Goal: Register for event/course

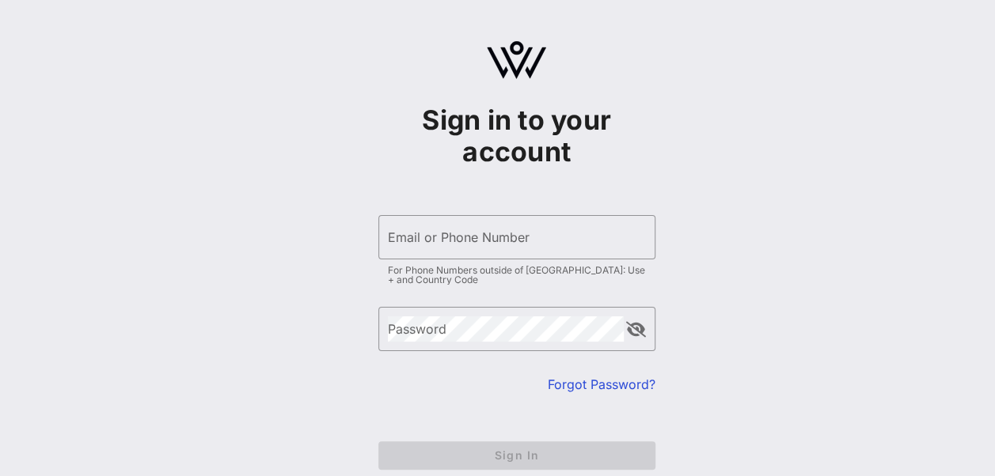
click at [741, 286] on div "Sign in to your account ​ Email or Phone Number For Phone Numbers outside of [G…" at bounding box center [516, 279] width 957 height 559
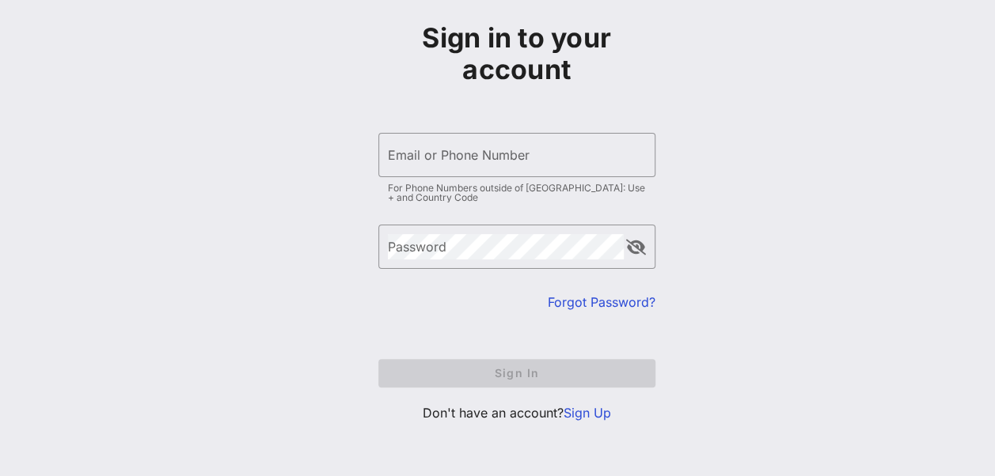
click at [600, 415] on link "Sign Up" at bounding box center [586, 413] width 47 height 16
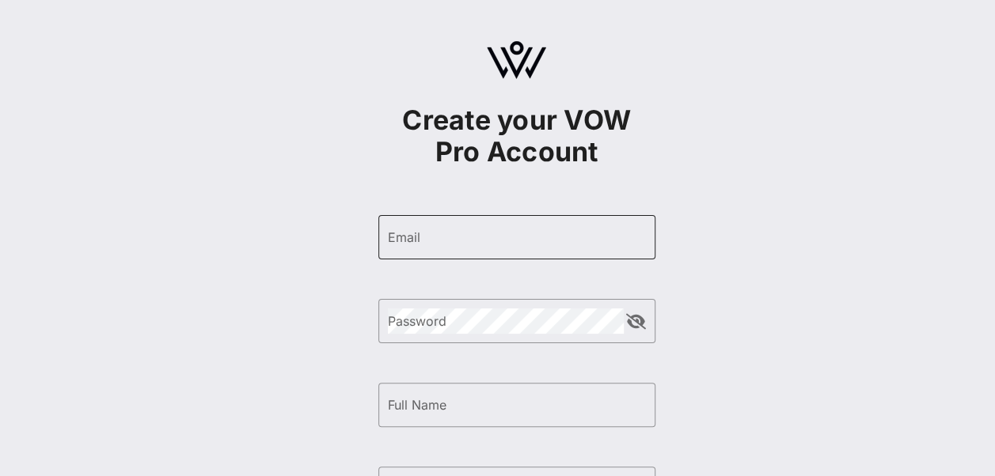
click at [533, 239] on input "Email" at bounding box center [517, 237] width 258 height 25
type input "[PERSON_NAME][EMAIL_ADDRESS][PERSON_NAME][DOMAIN_NAME]"
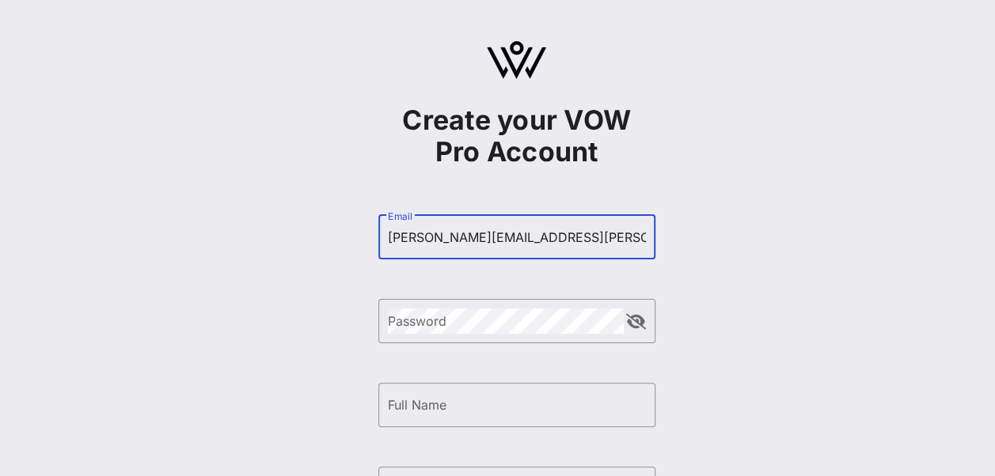
type input "[PERSON_NAME]"
type input "[PHONE_NUMBER]"
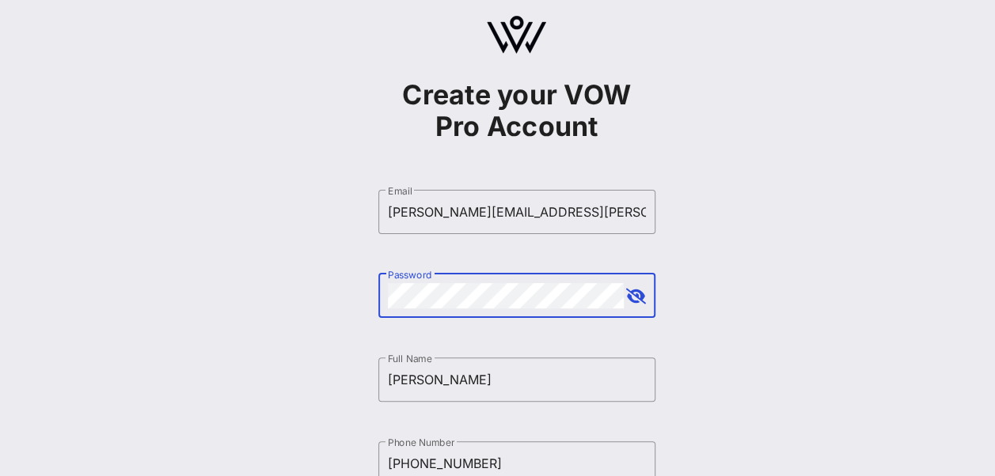
click at [643, 298] on button "append icon" at bounding box center [636, 297] width 20 height 16
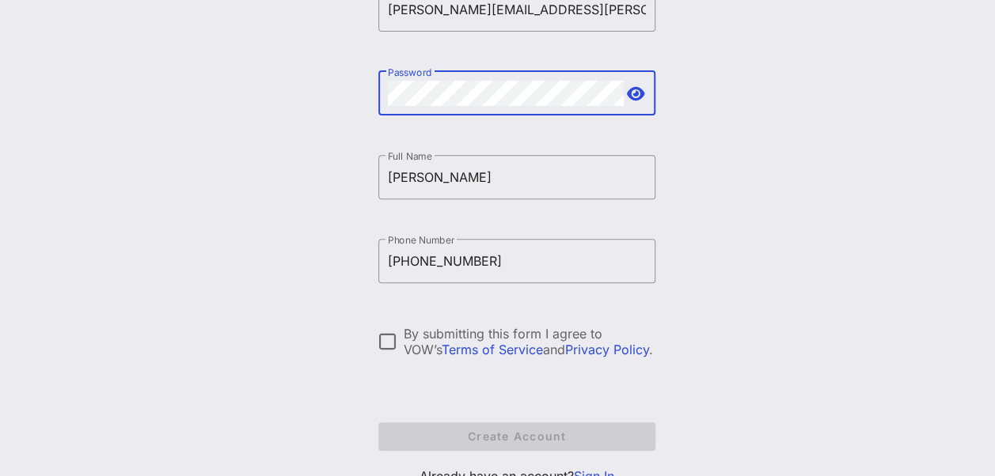
scroll to position [229, 0]
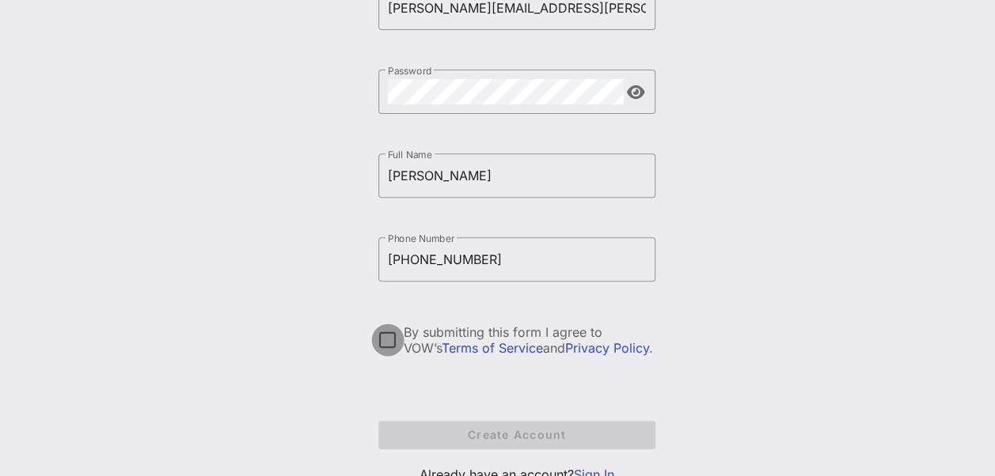
click at [381, 337] on div at bounding box center [387, 340] width 27 height 27
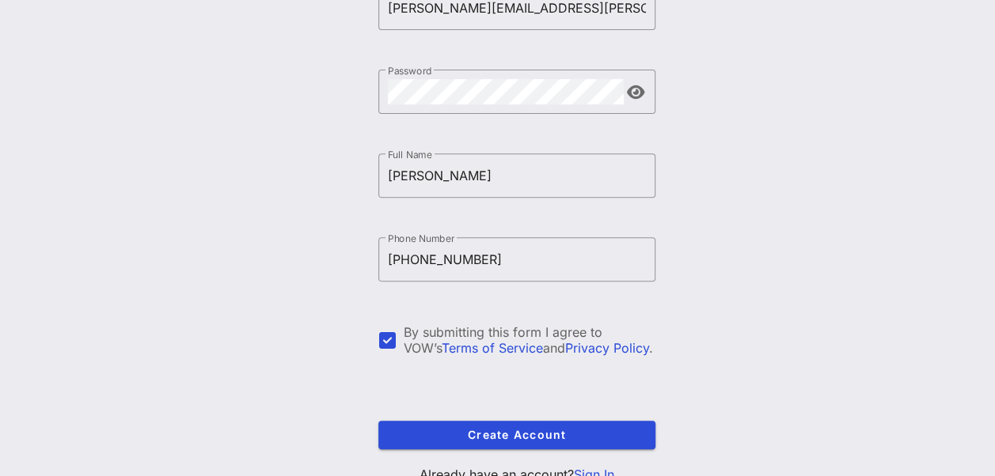
scroll to position [291, 0]
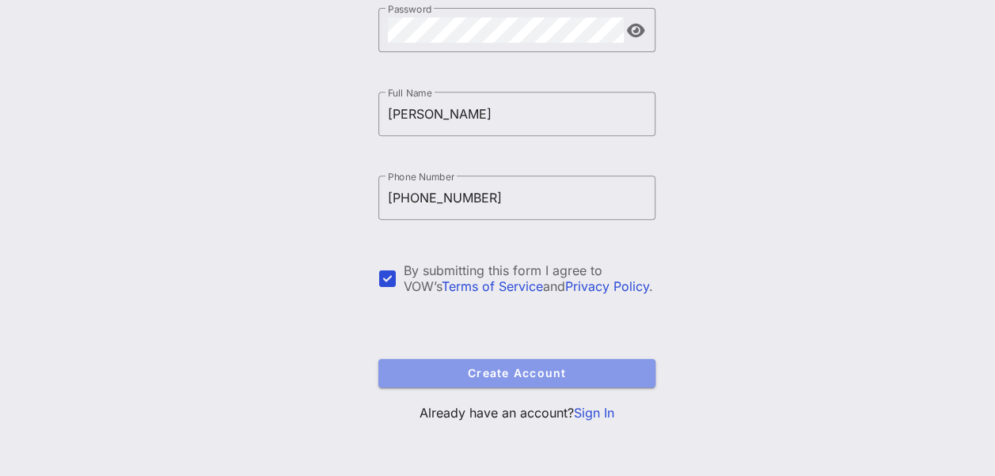
click at [617, 370] on span "Create Account" at bounding box center [517, 372] width 252 height 13
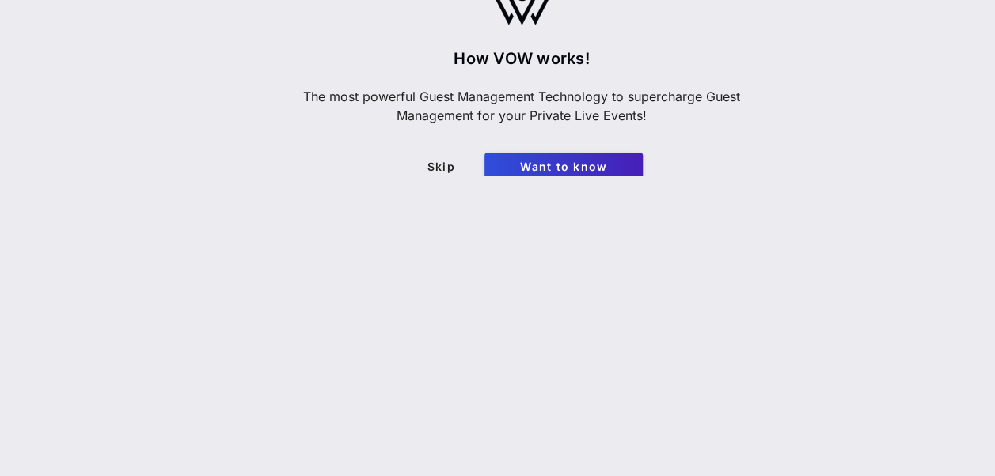
scroll to position [53, 0]
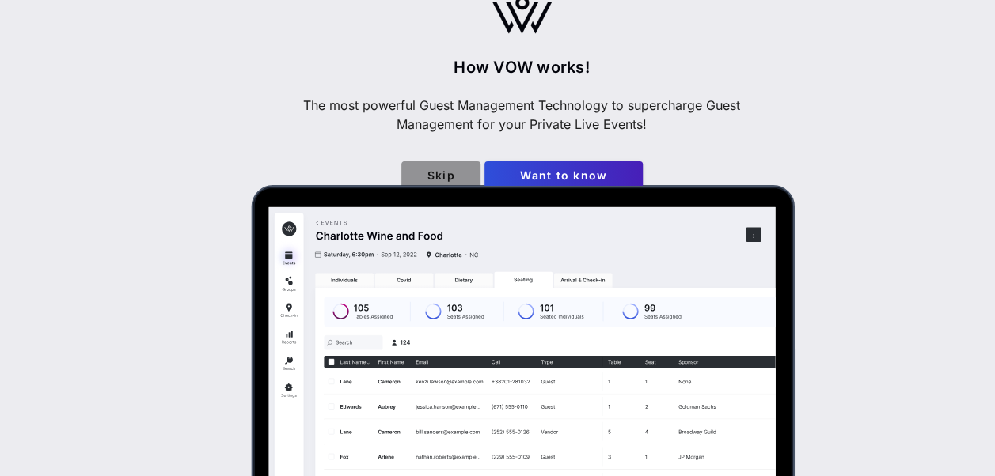
click at [426, 178] on span "Skip" at bounding box center [441, 175] width 54 height 13
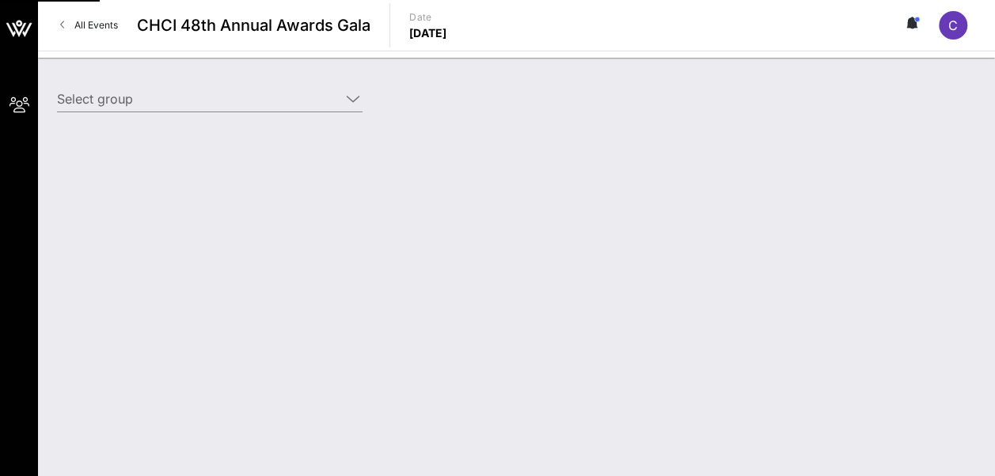
type input "The [PERSON_NAME] Company (The [PERSON_NAME] Company) [[PERSON_NAME], [PERSON_N…"
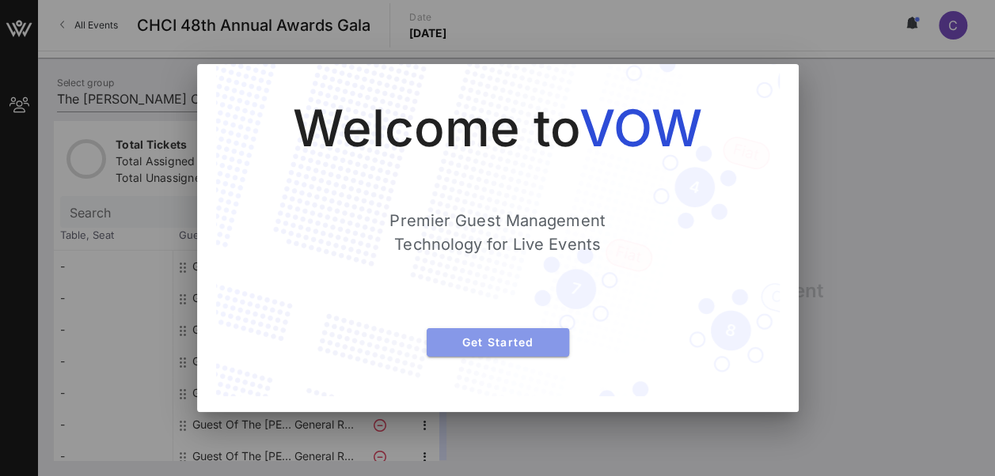
click at [466, 341] on span "Get Started" at bounding box center [497, 341] width 117 height 13
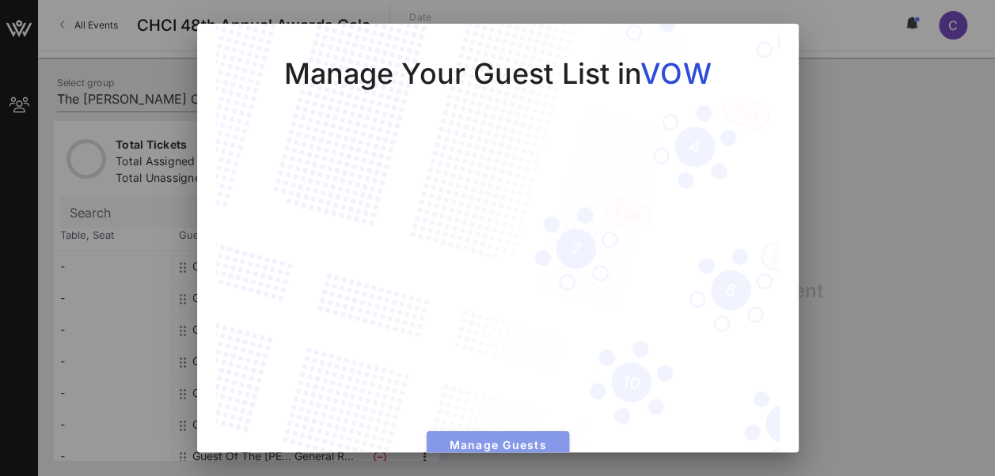
click at [474, 442] on span "Manage Guests" at bounding box center [497, 444] width 117 height 13
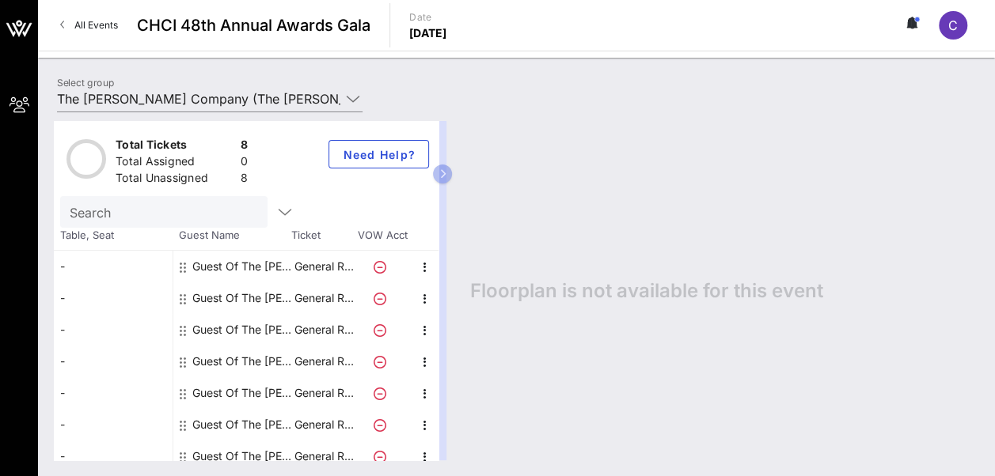
click at [229, 266] on div "Guest Of The [PERSON_NAME] Company" at bounding box center [242, 267] width 100 height 32
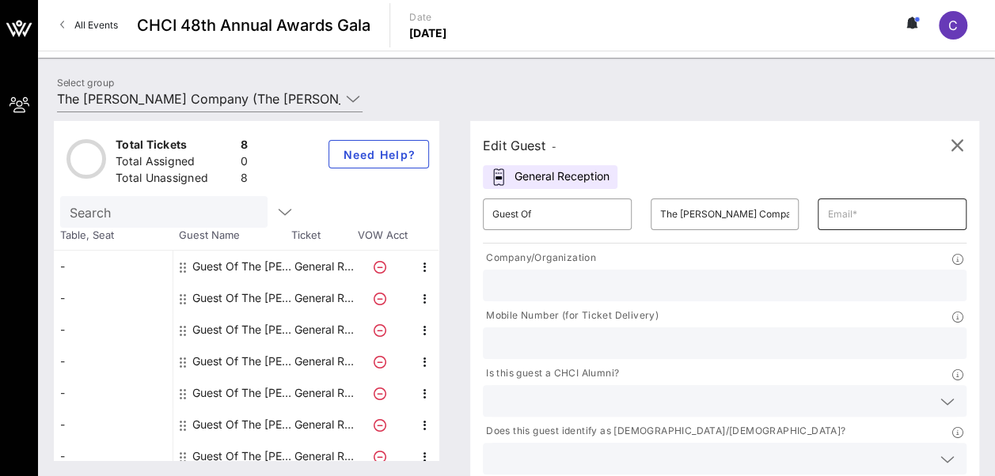
click at [827, 220] on input "text" at bounding box center [892, 214] width 130 height 25
type input "[PERSON_NAME][EMAIL_ADDRESS][PERSON_NAME][DOMAIN_NAME]"
type input "The [PERSON_NAME] Co."
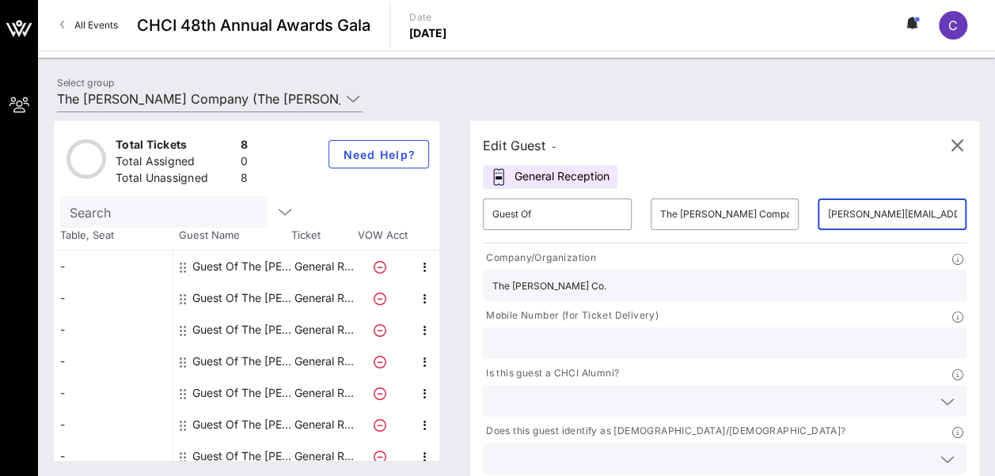
type input "7032209592"
click at [563, 391] on input "text" at bounding box center [711, 401] width 439 height 21
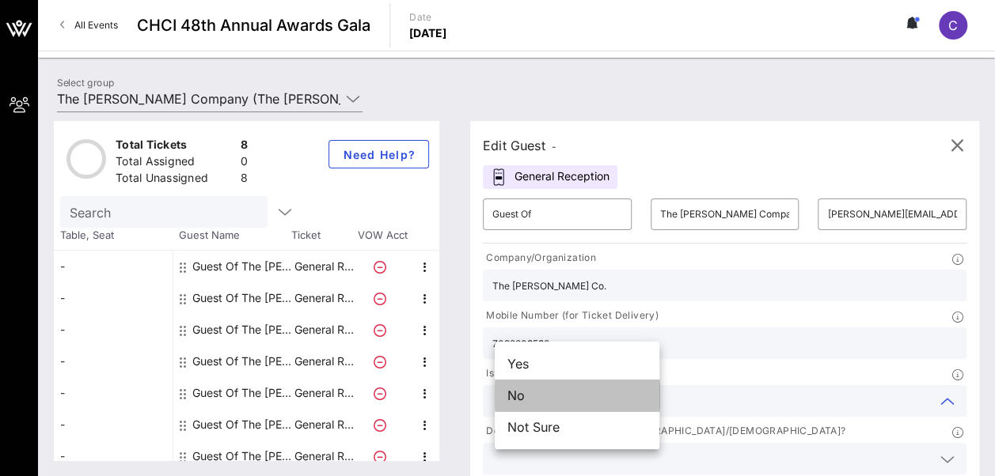
click at [552, 400] on div "No" at bounding box center [577, 396] width 165 height 32
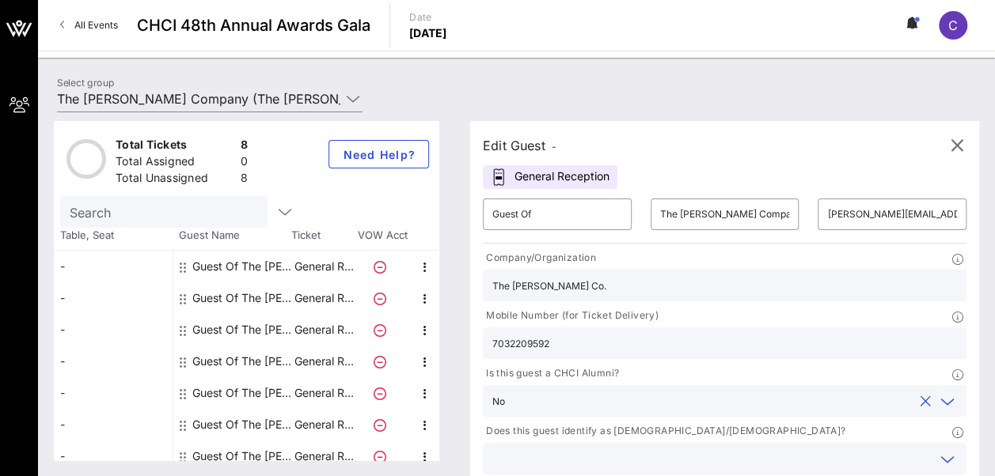
click at [752, 449] on input "text" at bounding box center [711, 459] width 439 height 21
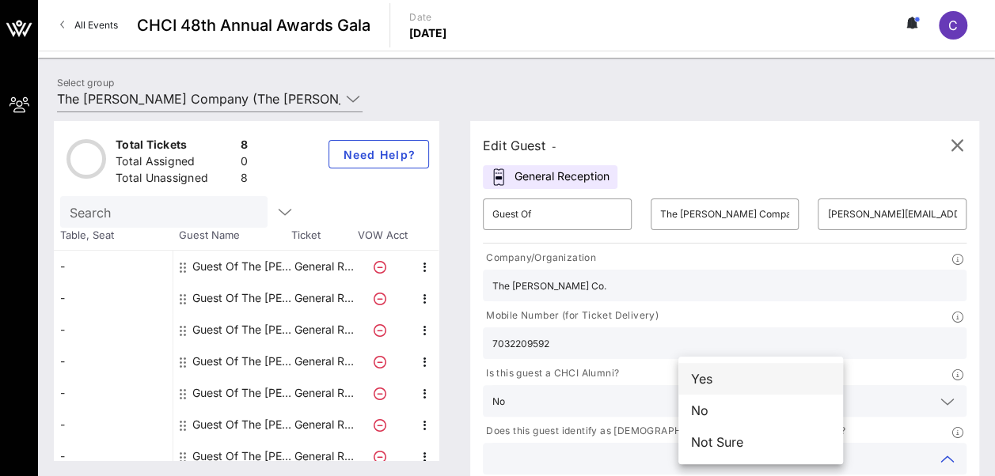
click at [749, 384] on div "Yes" at bounding box center [760, 379] width 165 height 32
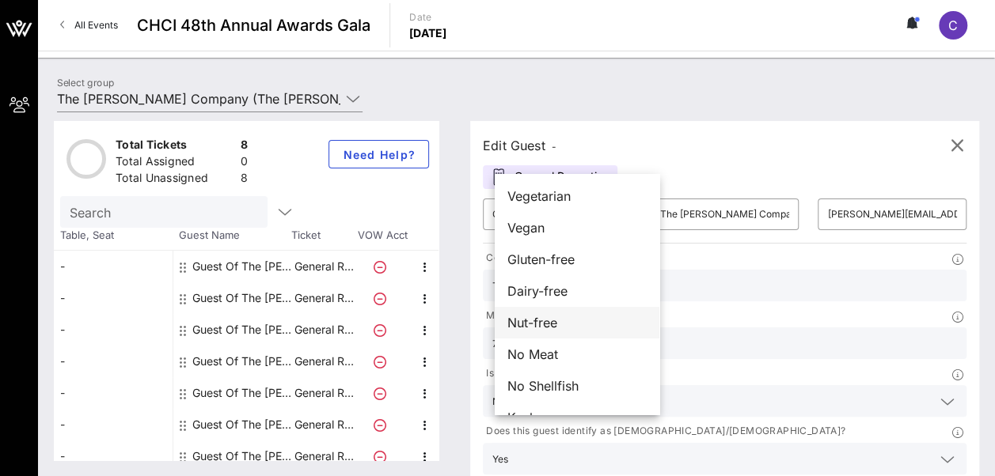
scroll to position [25, 0]
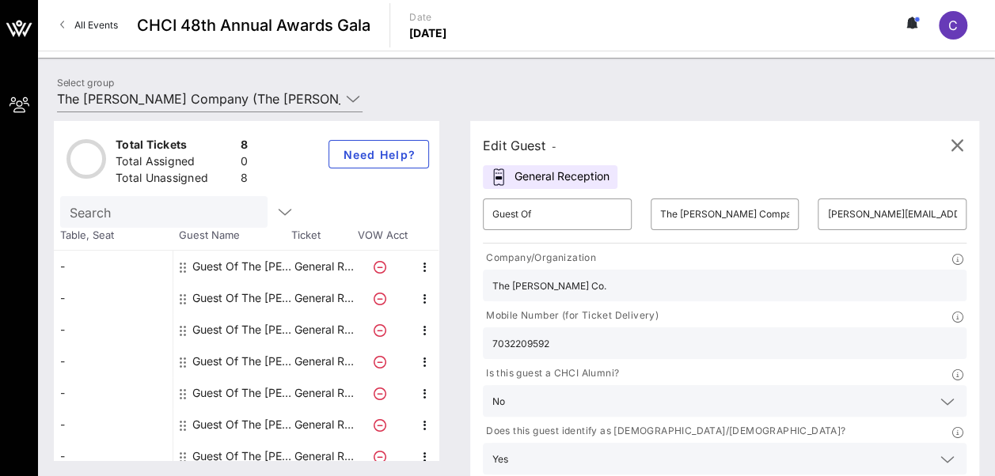
type input "j"
type input "The [PERSON_NAME] Company"
click at [587, 222] on input "Guest Of" at bounding box center [557, 214] width 130 height 25
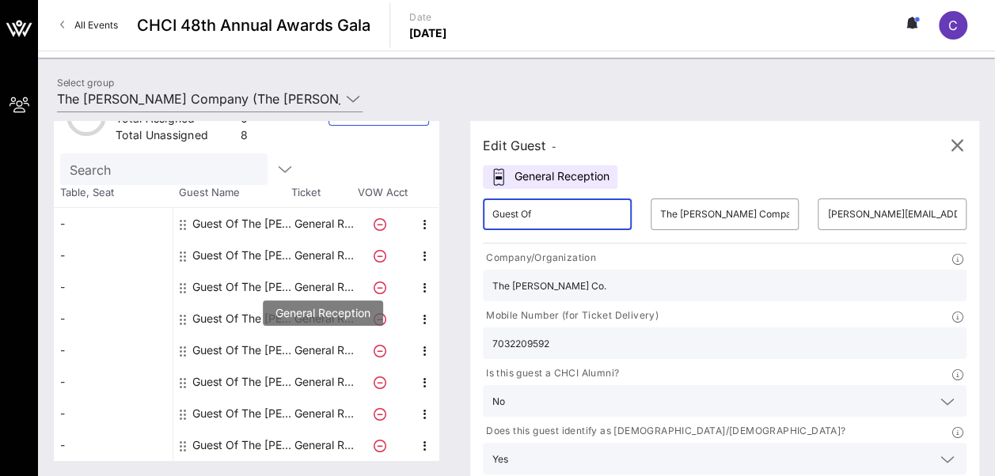
scroll to position [0, 0]
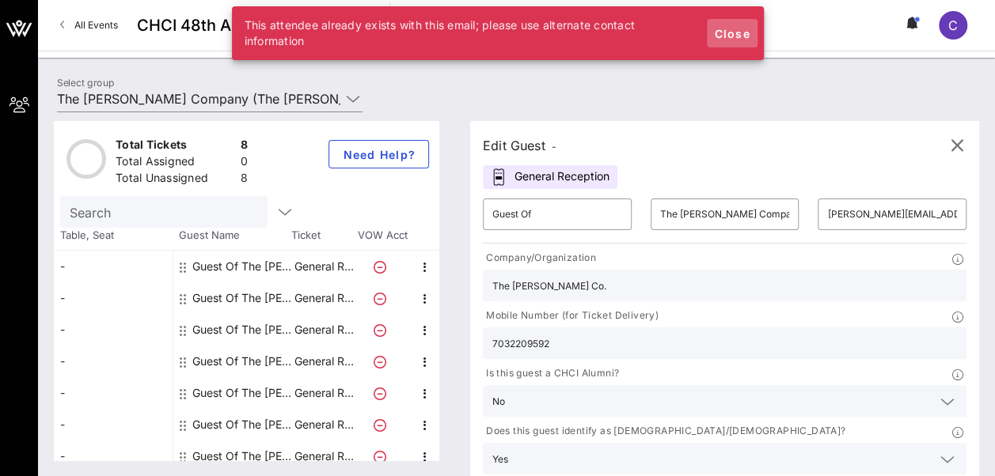
click at [734, 35] on span "Close" at bounding box center [732, 33] width 38 height 13
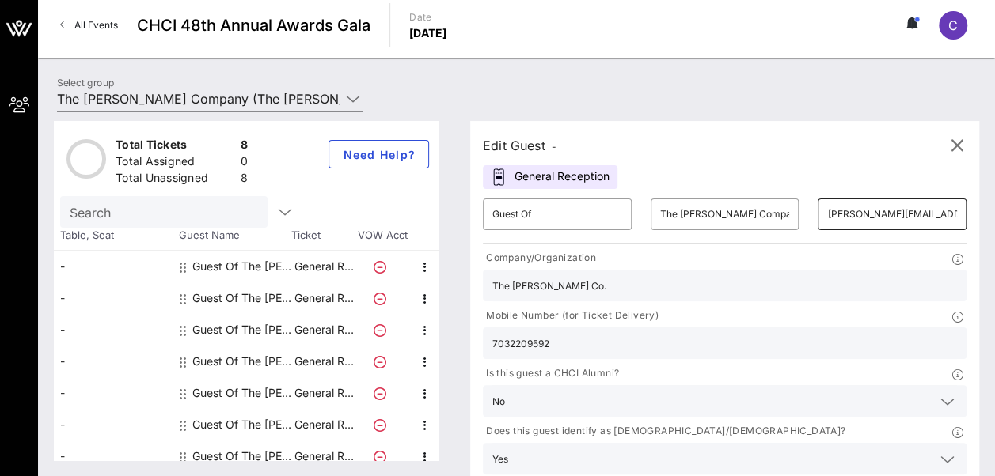
click at [827, 212] on input "[PERSON_NAME][EMAIL_ADDRESS][PERSON_NAME][DOMAIN_NAME]" at bounding box center [892, 214] width 130 height 25
click at [959, 146] on icon "button" at bounding box center [956, 145] width 19 height 19
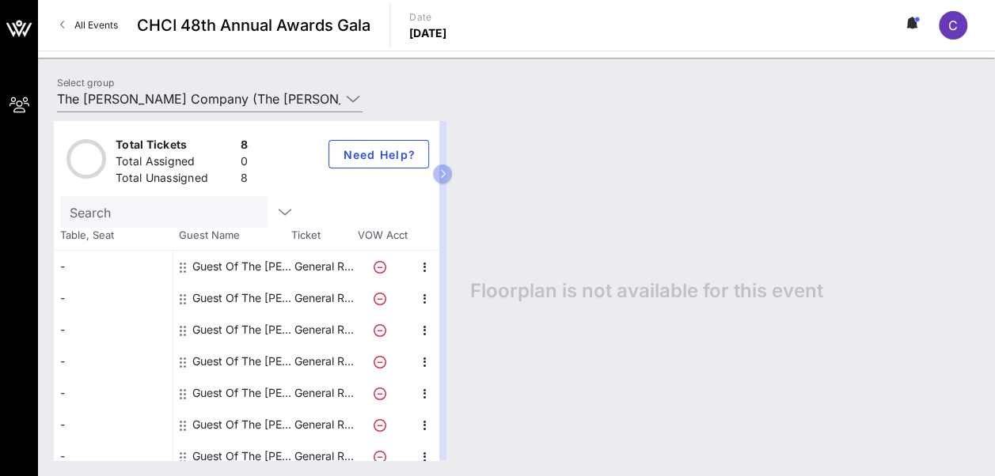
click at [237, 269] on div "Guest Of The [PERSON_NAME] Company" at bounding box center [242, 267] width 100 height 32
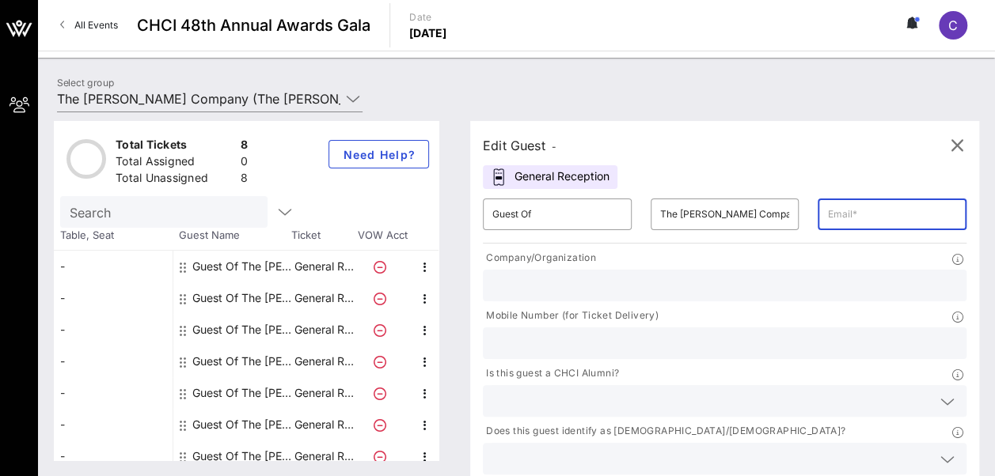
click at [827, 212] on input "text" at bounding box center [892, 214] width 130 height 25
type input "o"
type input "[EMAIL_ADDRESS][DOMAIN_NAME]"
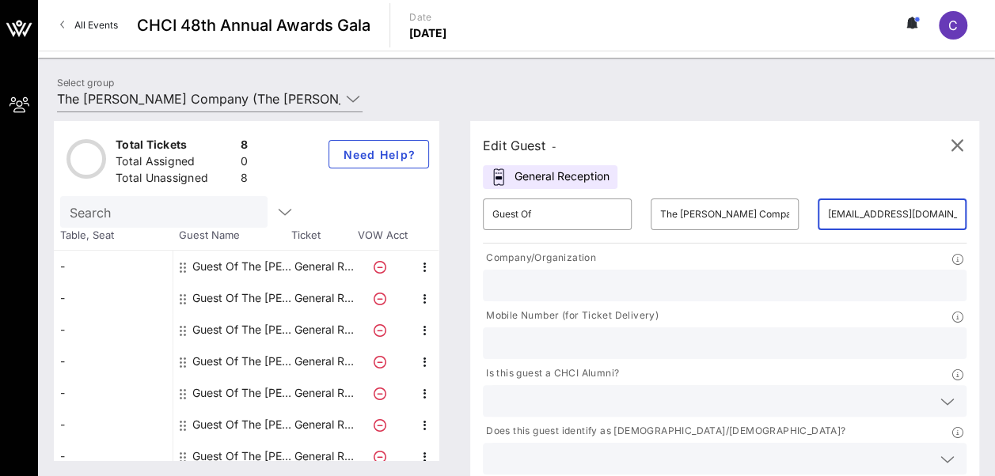
click at [621, 291] on input "text" at bounding box center [724, 285] width 464 height 21
type input "The [PERSON_NAME] Co."
type input "7032209592"
click at [940, 392] on icon at bounding box center [947, 401] width 14 height 19
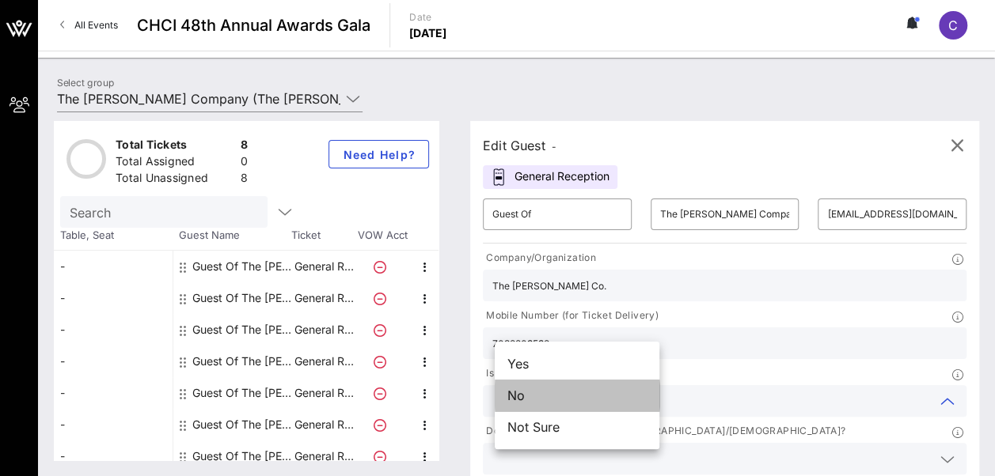
click at [592, 404] on div "No" at bounding box center [577, 396] width 165 height 32
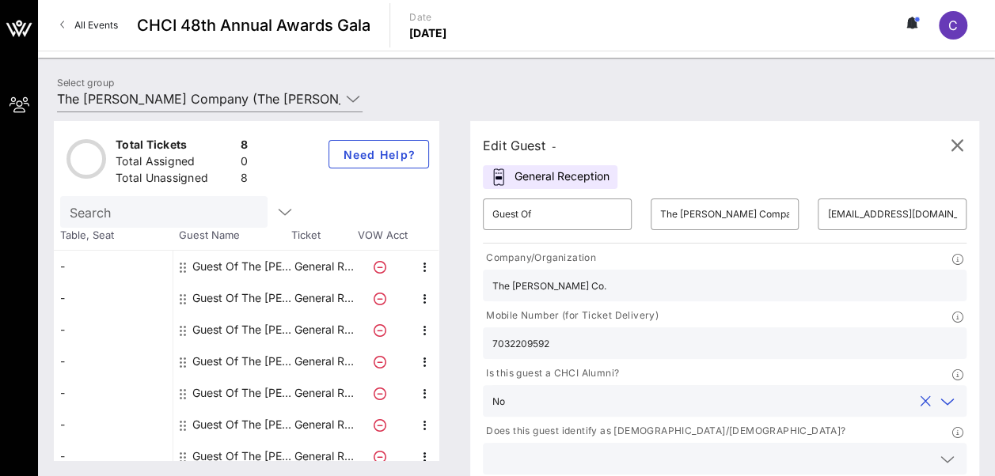
click at [752, 449] on input "text" at bounding box center [711, 459] width 439 height 21
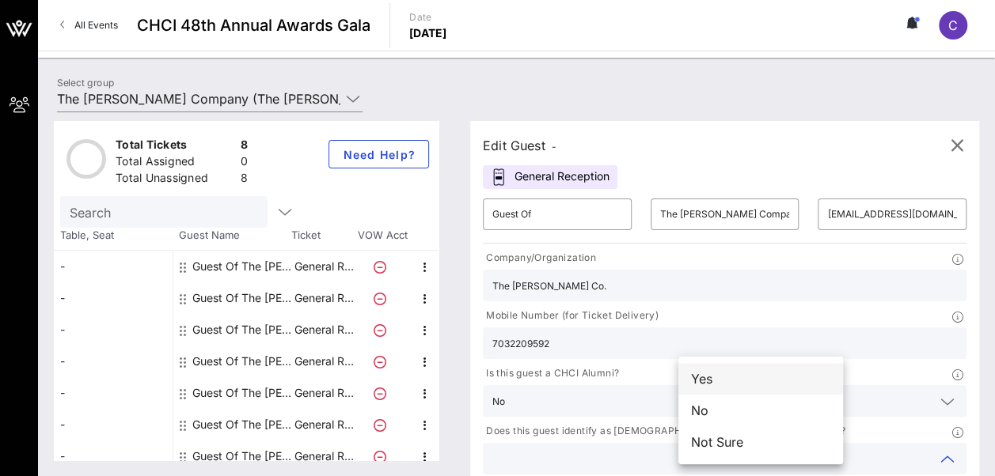
click at [729, 383] on div "Yes" at bounding box center [760, 379] width 165 height 32
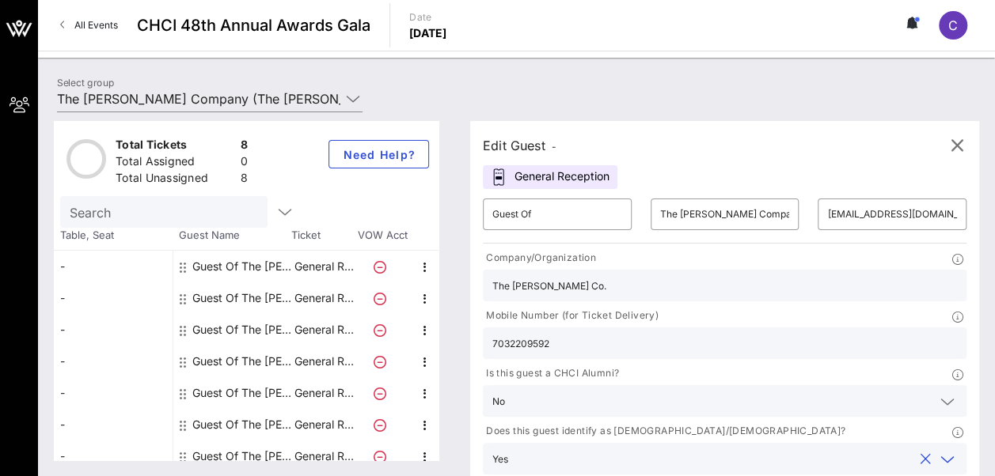
type input "G"
type input "t"
type input "The [PERSON_NAME] Company"
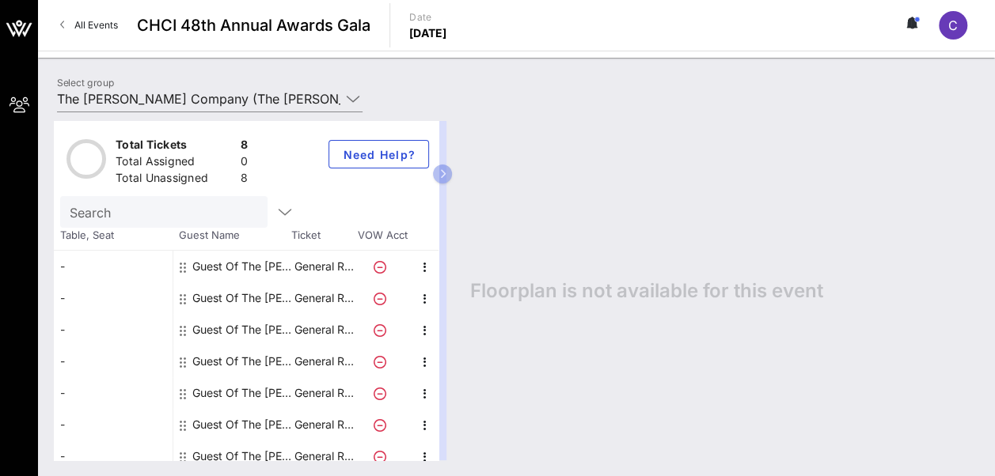
click at [220, 261] on div "Guest Of The [PERSON_NAME] Company" at bounding box center [242, 267] width 100 height 32
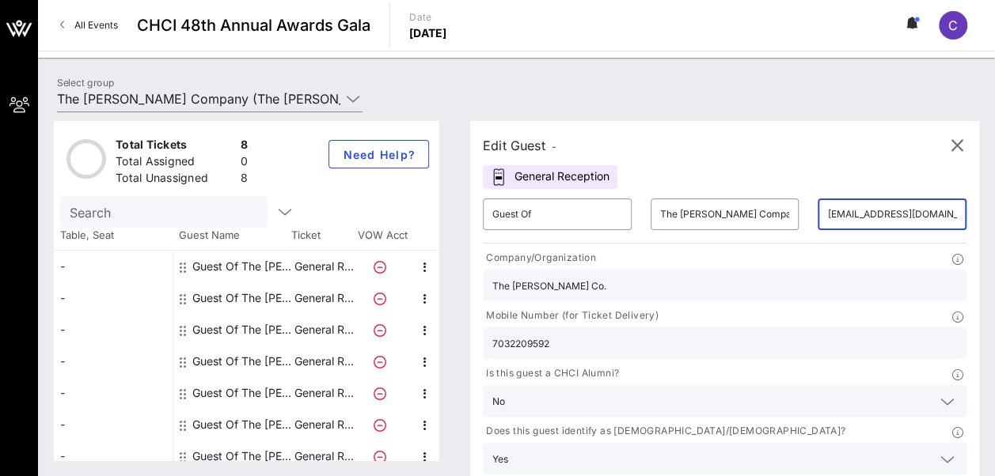
scroll to position [0, 49]
drag, startPoint x: 750, startPoint y: 213, endPoint x: 969, endPoint y: 230, distance: 219.9
click at [969, 230] on div "​ Guest Of ​ The [PERSON_NAME] Company ​ [EMAIL_ADDRESS][DOMAIN_NAME] Company/O…" at bounding box center [724, 360] width 502 height 343
click at [827, 207] on input "text" at bounding box center [892, 214] width 130 height 25
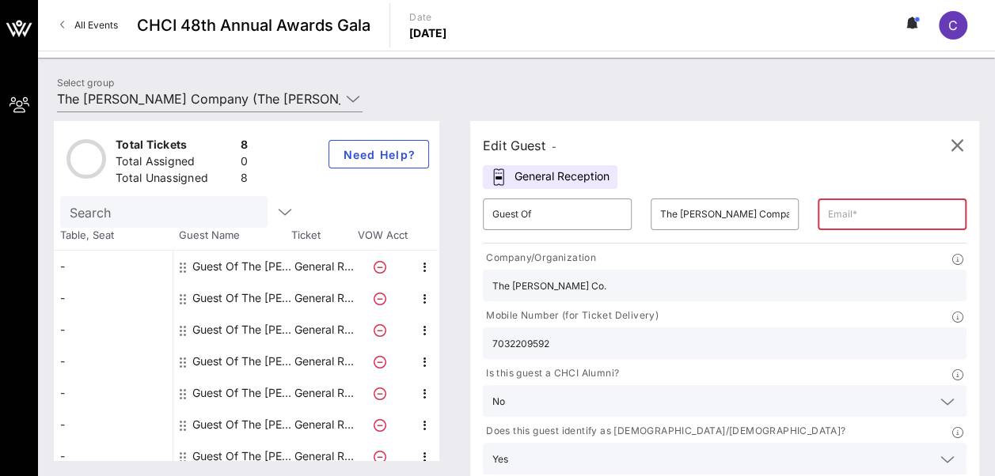
type input "m"
click at [827, 206] on input "text" at bounding box center [892, 214] width 130 height 25
paste input "[PERSON_NAME][EMAIL_ADDRESS][PERSON_NAME][DOMAIN_NAME]"
type input "[PERSON_NAME][EMAIL_ADDRESS][PERSON_NAME][DOMAIN_NAME]"
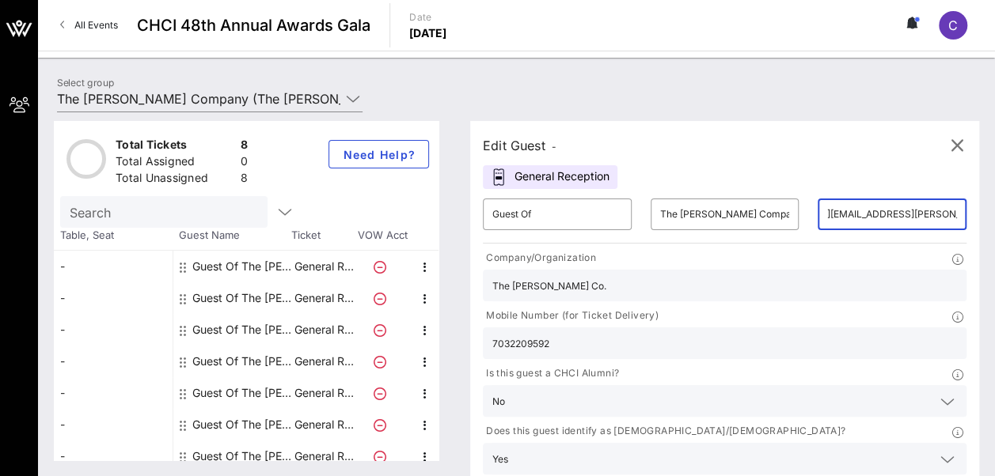
scroll to position [0, 0]
drag, startPoint x: 767, startPoint y: 298, endPoint x: 498, endPoint y: 304, distance: 268.3
click at [498, 304] on div "Company/Organization The [PERSON_NAME] Co. Mobile Number (for Ticket Delivery) …" at bounding box center [724, 365] width 502 height 237
type input "2027748324"
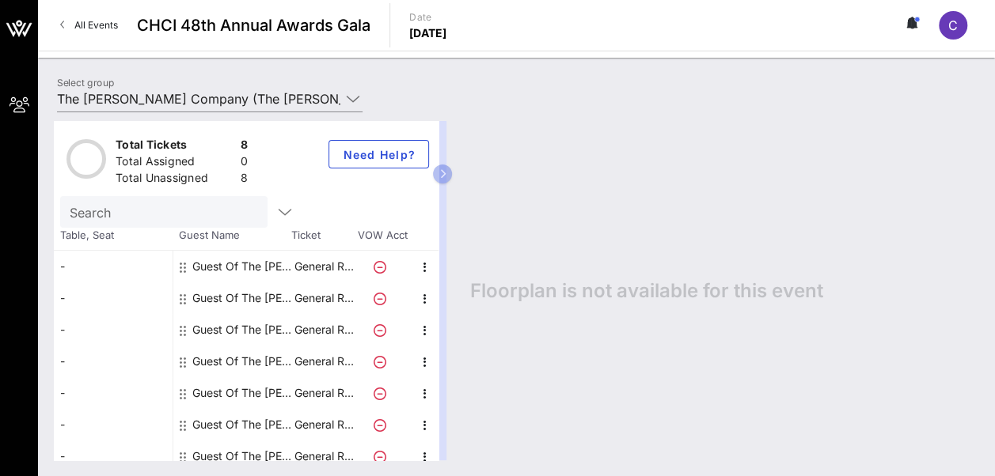
scroll to position [43, 0]
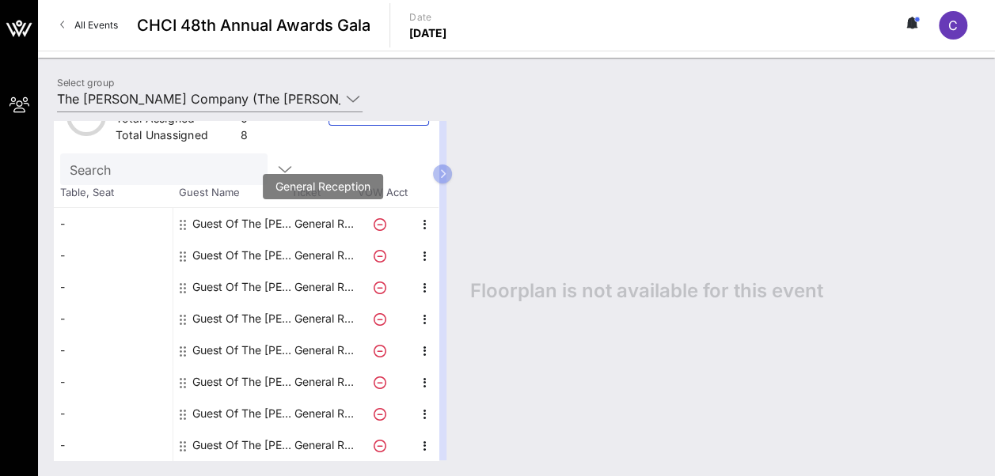
click at [299, 222] on p "General R…" at bounding box center [323, 224] width 63 height 32
click at [381, 226] on icon at bounding box center [379, 224] width 13 height 13
click at [241, 222] on div "Guest Of The [PERSON_NAME] Company" at bounding box center [242, 224] width 100 height 32
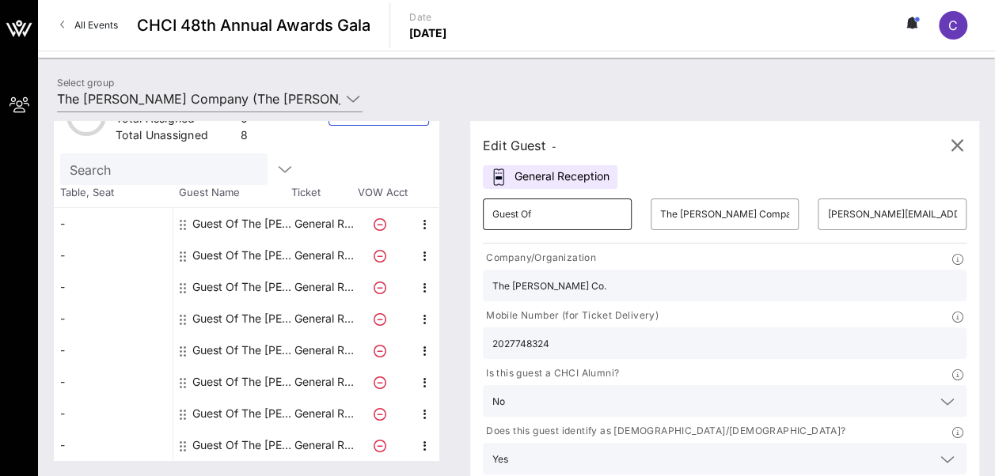
click at [557, 217] on input "Guest Of" at bounding box center [557, 214] width 130 height 25
type input "G"
type input "[PERSON_NAME]"
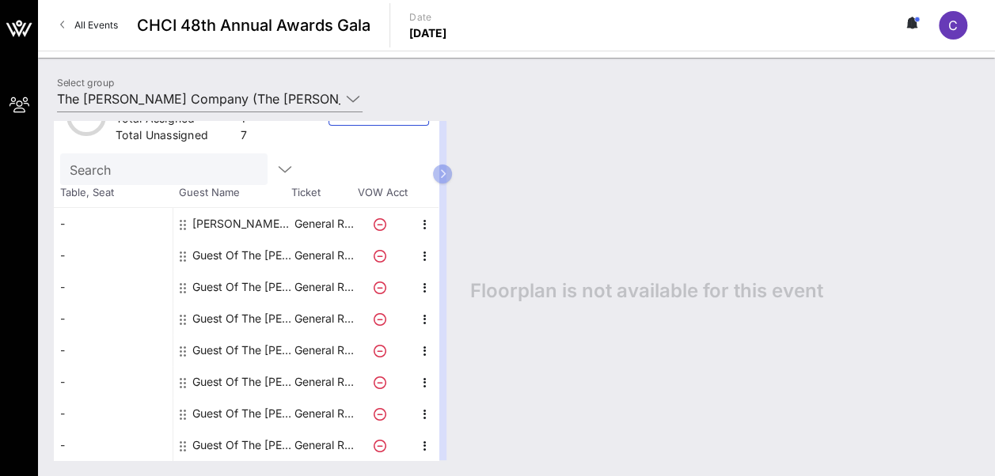
click at [222, 249] on div "Guest Of The [PERSON_NAME] Company" at bounding box center [242, 256] width 100 height 32
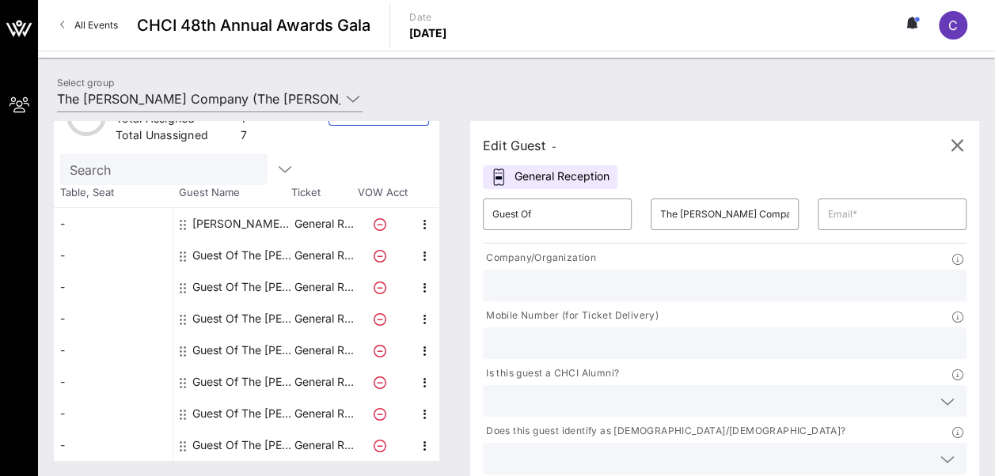
click at [226, 280] on div "Guest Of The [PERSON_NAME] Company" at bounding box center [242, 287] width 100 height 32
click at [203, 284] on div "Guest Of The [PERSON_NAME] Company" at bounding box center [242, 287] width 100 height 32
click at [210, 315] on div "Guest Of The [PERSON_NAME] Company" at bounding box center [242, 319] width 100 height 32
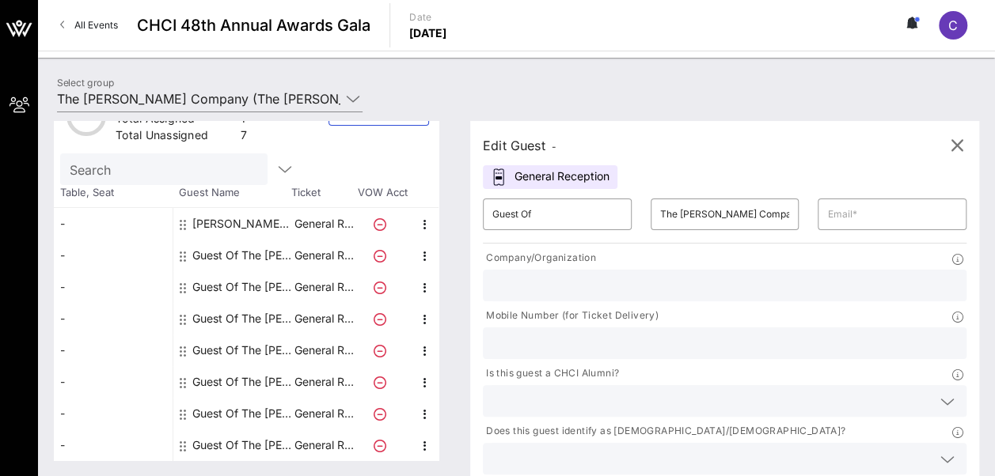
click at [223, 446] on div "Guest Of The [PERSON_NAME] Company" at bounding box center [242, 446] width 100 height 32
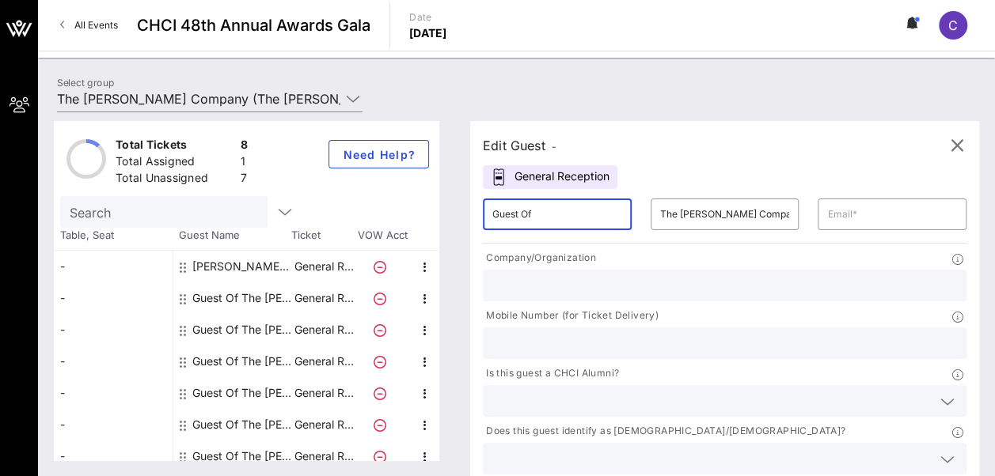
click at [573, 210] on input "Guest Of" at bounding box center [557, 214] width 130 height 25
type input "G"
type input "C"
click at [567, 212] on input "text" at bounding box center [557, 214] width 130 height 25
type input "[PERSON_NAME]"
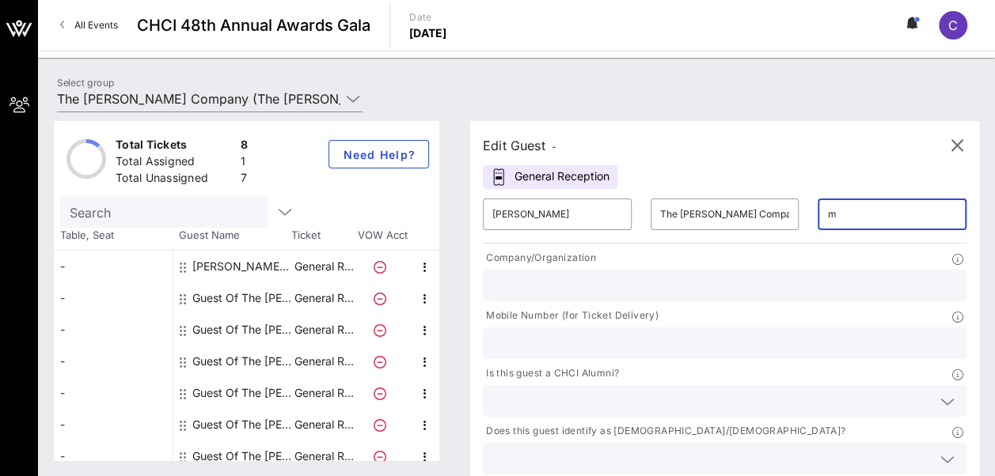
type input "[PERSON_NAME][EMAIL_ADDRESS][PERSON_NAME][DOMAIN_NAME]"
type input "2027748324"
click at [599, 284] on input "text" at bounding box center [724, 285] width 464 height 21
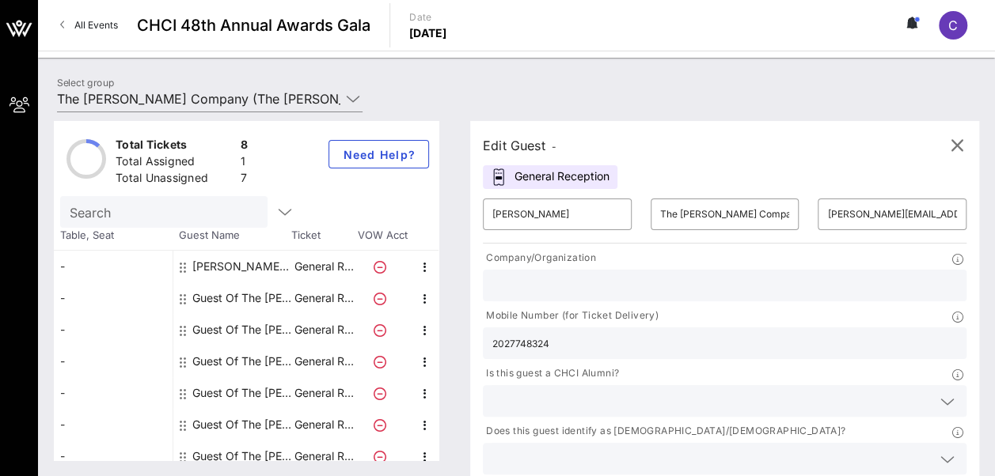
type input "The [PERSON_NAME] Co."
click at [606, 391] on input "text" at bounding box center [711, 401] width 439 height 21
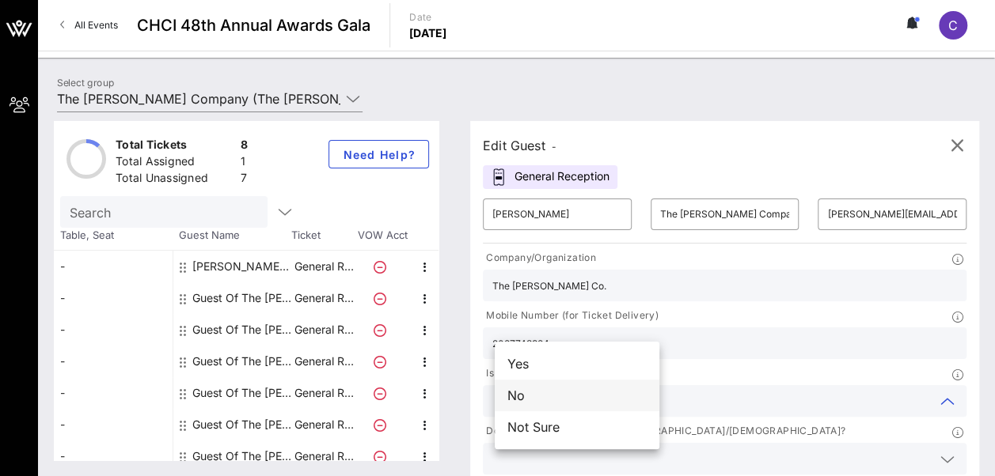
click at [595, 391] on div "No" at bounding box center [577, 396] width 165 height 32
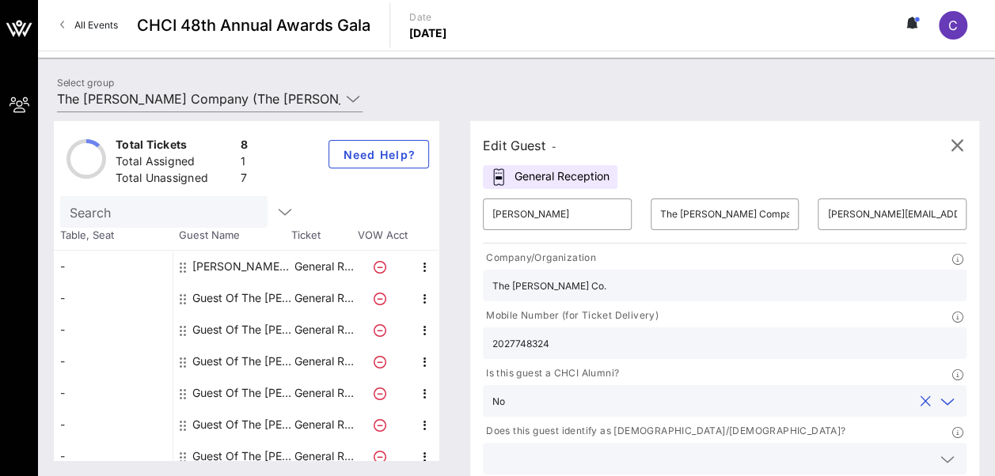
click at [753, 449] on input "text" at bounding box center [711, 459] width 439 height 21
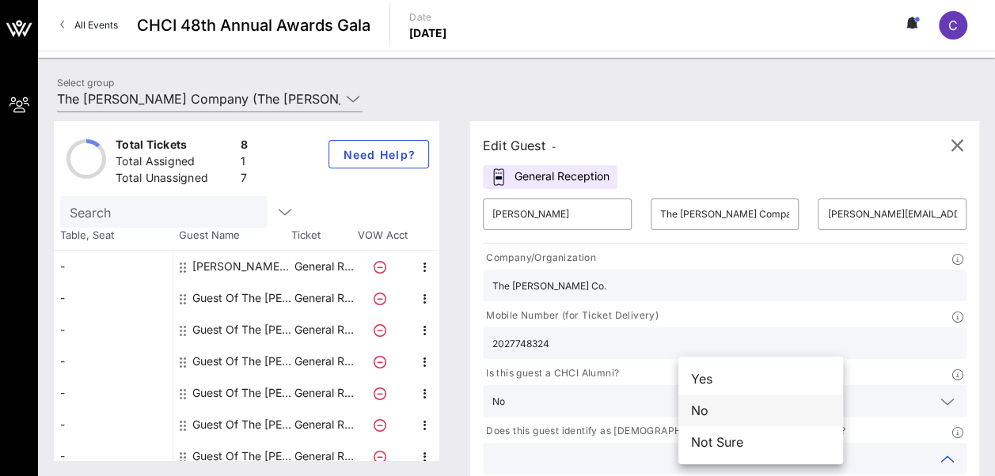
click at [750, 414] on div "No" at bounding box center [760, 411] width 165 height 32
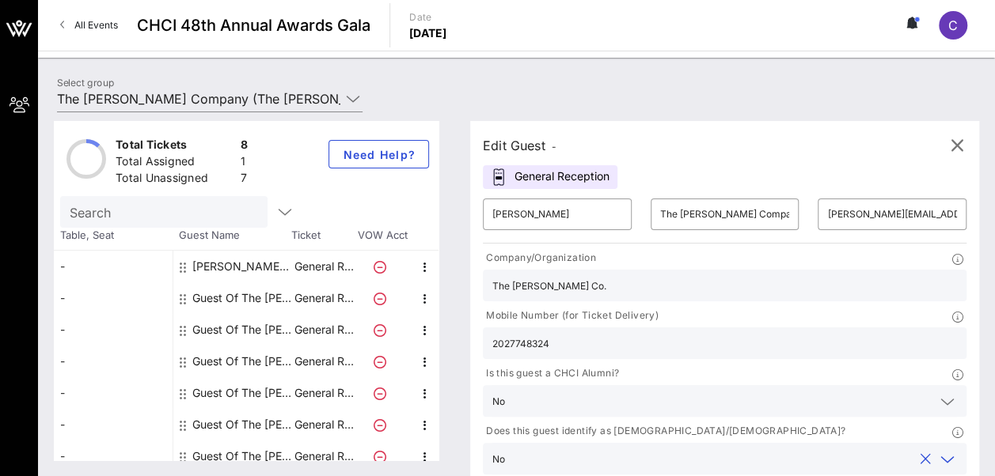
type input "The [PERSON_NAME]"
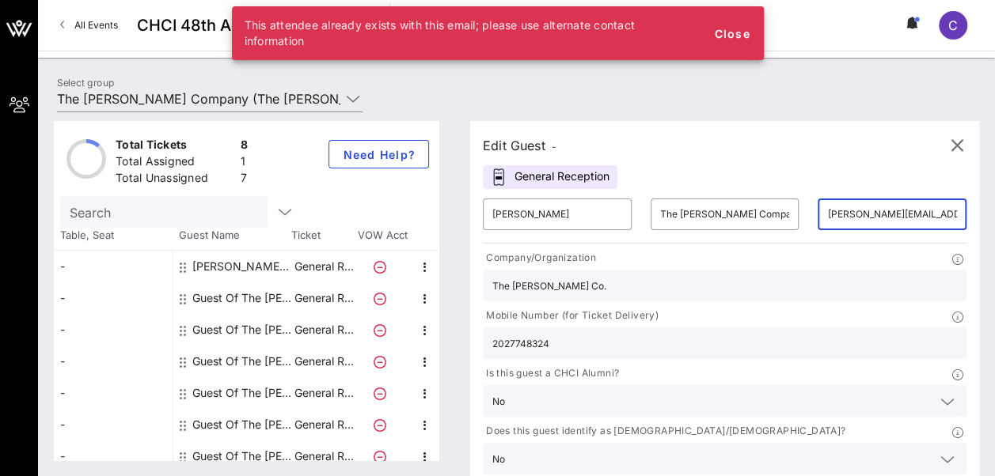
click at [827, 222] on input "[PERSON_NAME][EMAIL_ADDRESS][PERSON_NAME][DOMAIN_NAME]" at bounding box center [892, 214] width 130 height 25
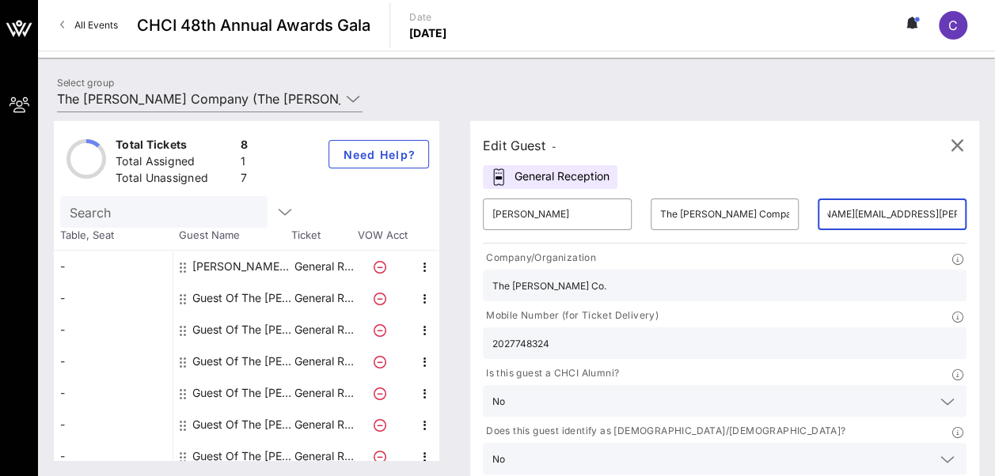
scroll to position [0, 75]
drag, startPoint x: 752, startPoint y: 211, endPoint x: 878, endPoint y: 208, distance: 126.6
click at [878, 208] on div "​ [PERSON_NAME] ​ The [PERSON_NAME] Company ​ [PERSON_NAME][EMAIL_ADDRESS][PERS…" at bounding box center [724, 360] width 502 height 343
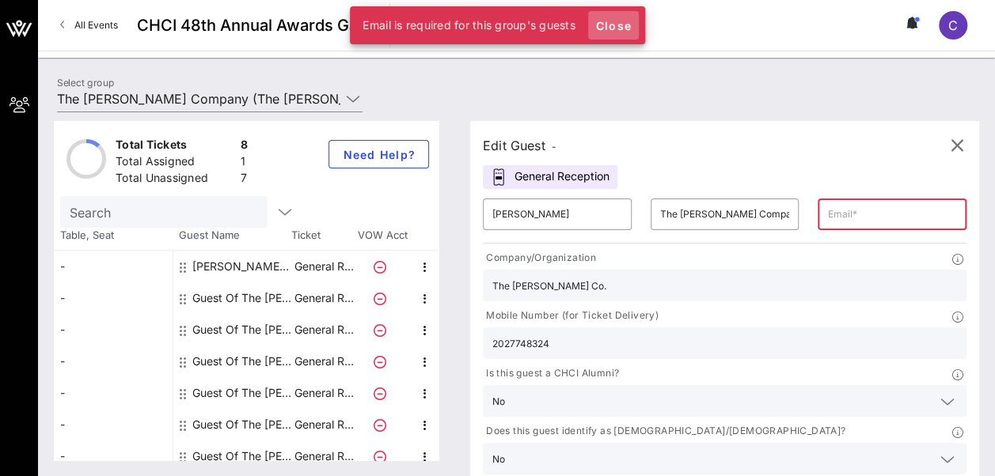
click at [616, 22] on span "Close" at bounding box center [613, 25] width 38 height 13
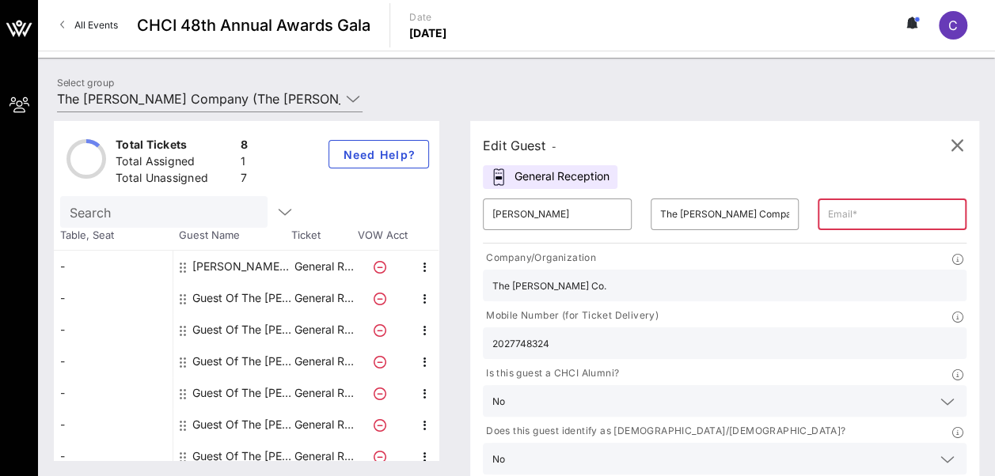
drag, startPoint x: 744, startPoint y: 294, endPoint x: 614, endPoint y: 298, distance: 129.8
click at [614, 298] on div "Company/Organization The [PERSON_NAME] Co. Mobile Number (for Ticket Delivery) …" at bounding box center [724, 365] width 502 height 237
drag, startPoint x: 570, startPoint y: 207, endPoint x: 336, endPoint y: 211, distance: 234.2
click at [336, 211] on div "Total Tickets 8 Total Assigned 1 Total Unassigned 7 Need Help? Search Table, Se…" at bounding box center [516, 290] width 925 height 339
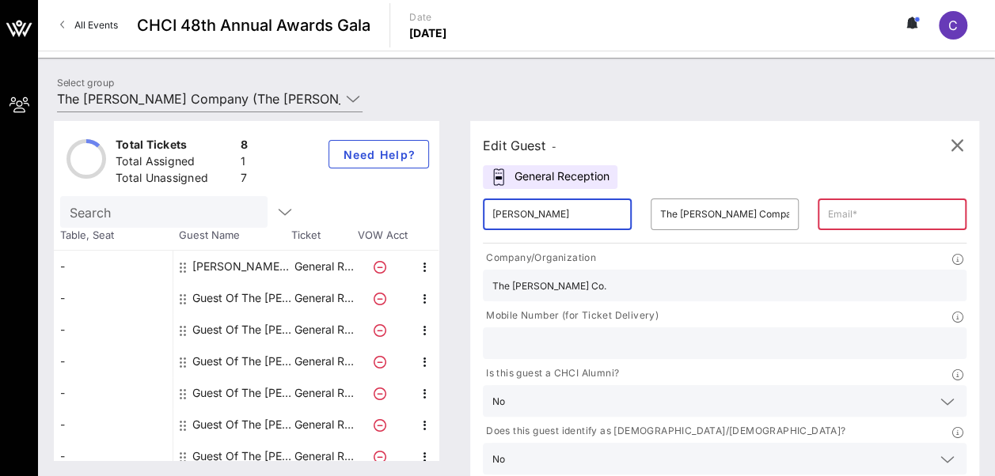
type input "[PERSON_NAME]"
click at [728, 333] on input "text" at bounding box center [724, 343] width 464 height 21
click at [827, 218] on input "text" at bounding box center [892, 214] width 130 height 25
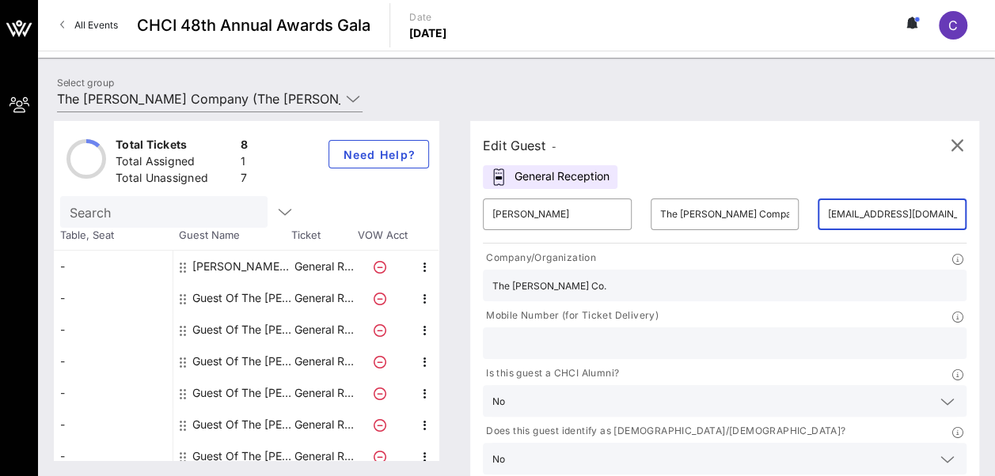
type input "[EMAIL_ADDRESS][DOMAIN_NAME]"
click at [759, 333] on input "text" at bounding box center [724, 343] width 464 height 21
click at [760, 333] on input "text" at bounding box center [724, 343] width 464 height 21
drag, startPoint x: 902, startPoint y: 266, endPoint x: 919, endPoint y: 290, distance: 29.4
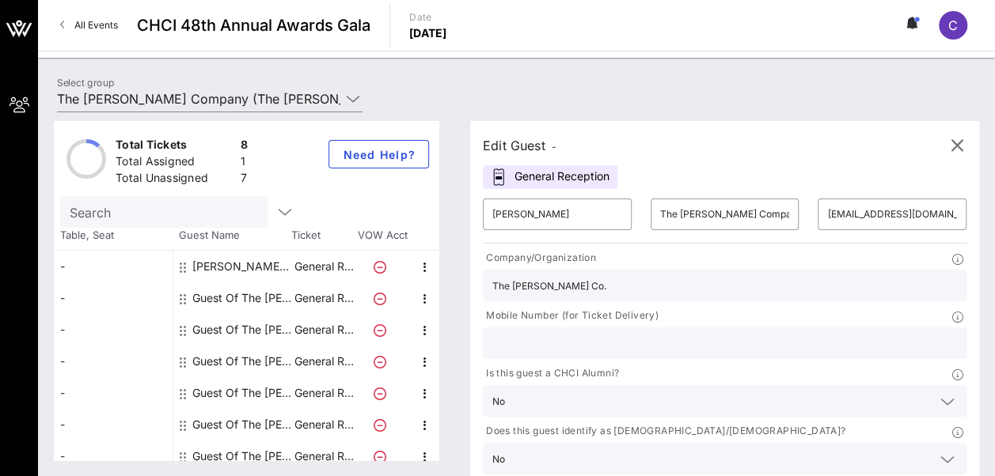
type input "The [PERSON_NAME] Company"
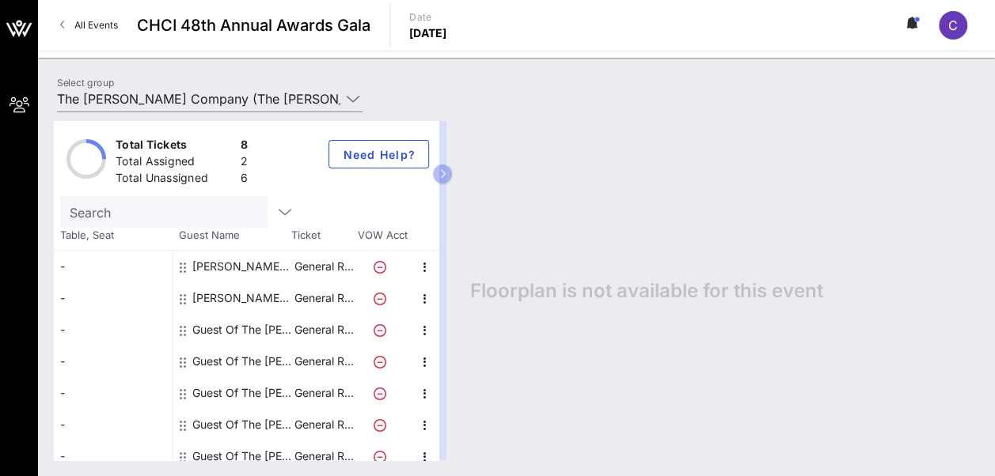
click at [214, 327] on div "Guest Of The [PERSON_NAME] Company" at bounding box center [242, 330] width 100 height 32
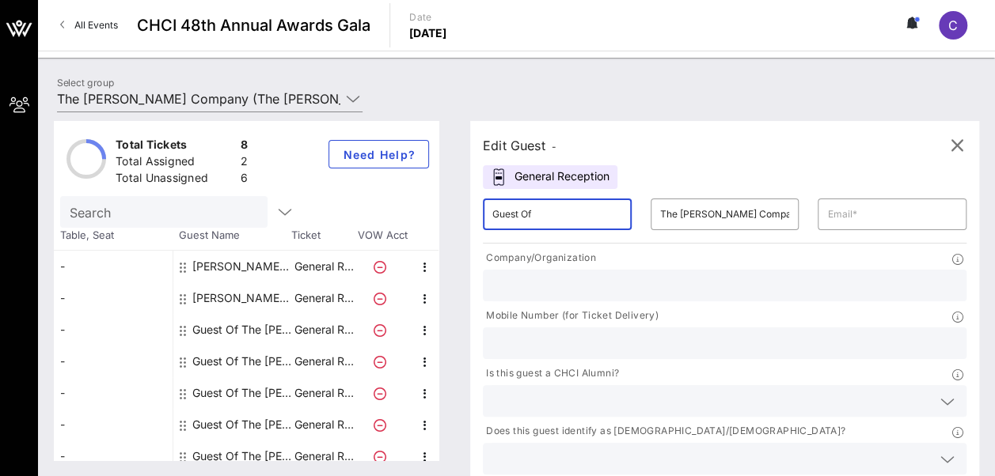
drag, startPoint x: 565, startPoint y: 219, endPoint x: 349, endPoint y: 215, distance: 216.1
click at [349, 215] on div "Total Tickets 8 Total Assigned 2 Total Unassigned 6 Need Help? Search Table, Se…" at bounding box center [516, 290] width 925 height 339
type input "[PERSON_NAME]"
click at [827, 214] on input "text" at bounding box center [892, 214] width 130 height 25
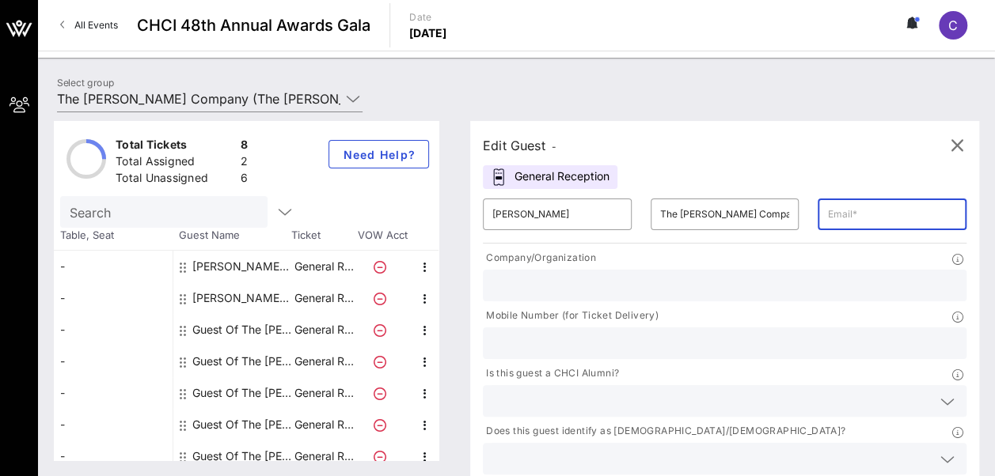
type input "[PERSON_NAME][EMAIL_ADDRESS][PERSON_NAME][DOMAIN_NAME]"
type input "The [PERSON_NAME] Co."
type input "7032209592"
click at [584, 391] on input "text" at bounding box center [711, 401] width 439 height 21
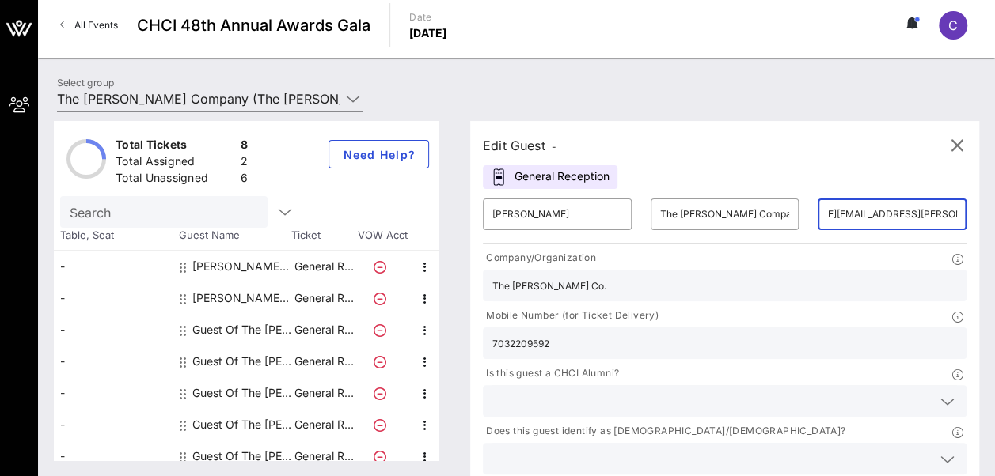
scroll to position [0, 0]
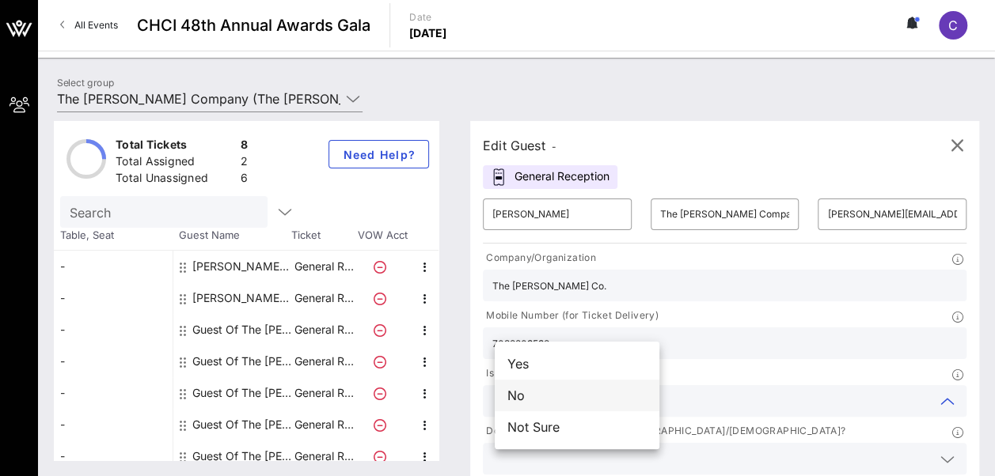
click at [579, 388] on div "No" at bounding box center [577, 396] width 165 height 32
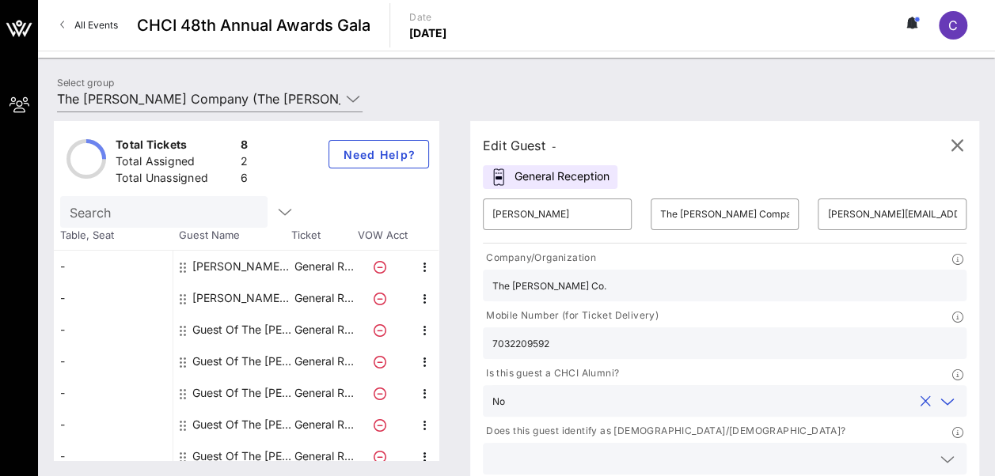
click at [752, 449] on input "text" at bounding box center [711, 459] width 439 height 21
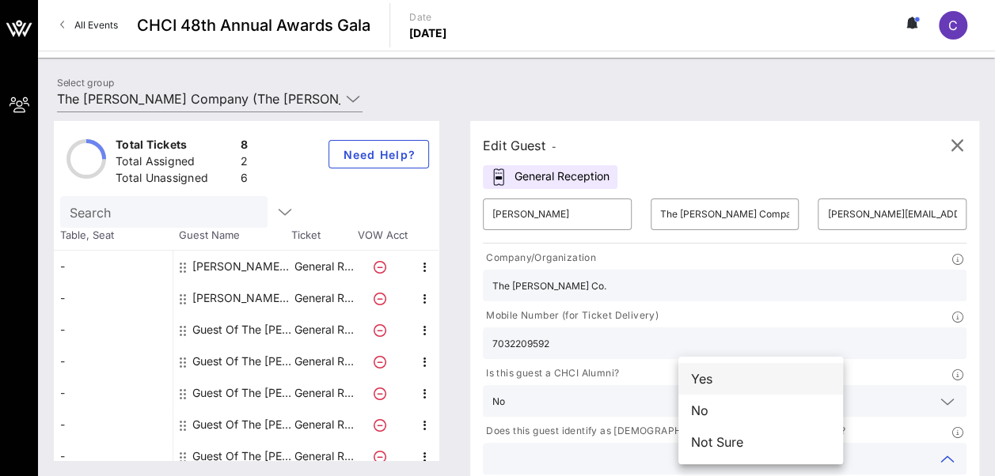
click at [741, 385] on div "Yes" at bounding box center [760, 379] width 165 height 32
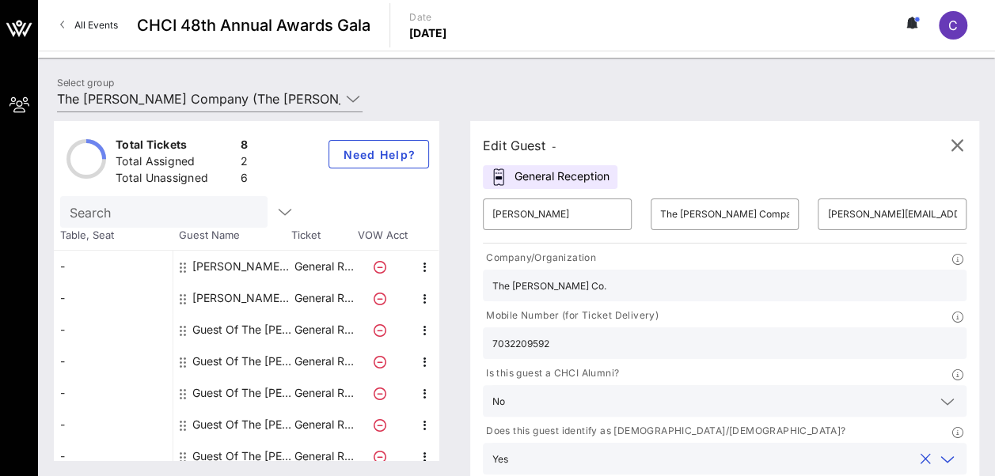
type input "The [PERSON_NAME] Company"
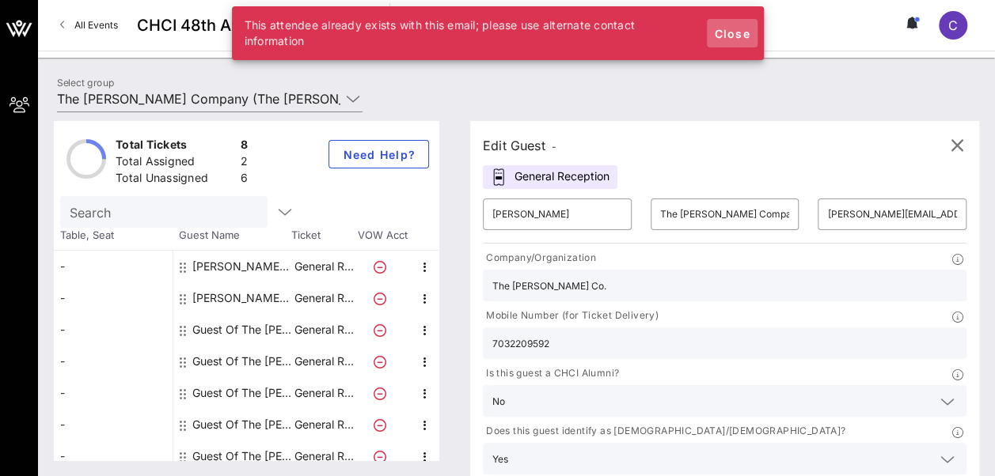
click at [734, 32] on span "Close" at bounding box center [732, 33] width 38 height 13
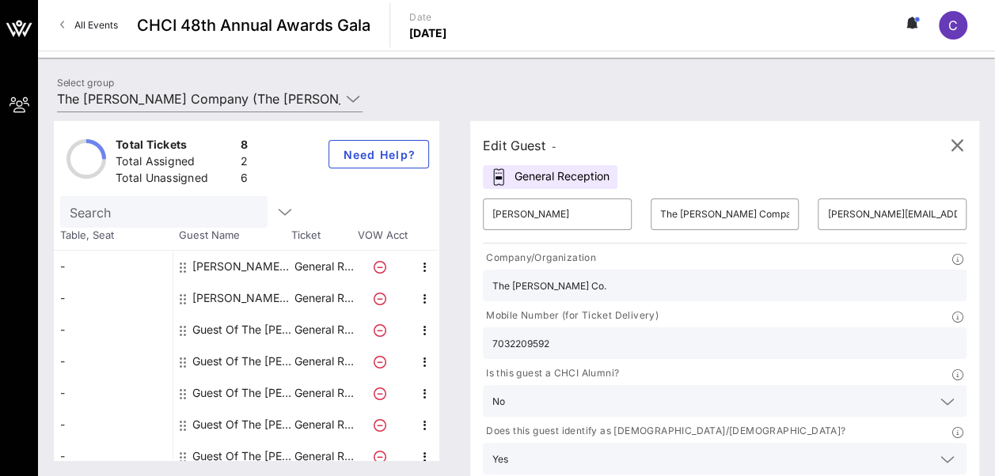
click at [784, 333] on input "7032209592" at bounding box center [724, 343] width 464 height 21
type input "7"
drag, startPoint x: 747, startPoint y: 212, endPoint x: 928, endPoint y: 207, distance: 181.3
click at [928, 207] on div "​ [PERSON_NAME] ​ The [PERSON_NAME] Company ​ [PERSON_NAME][EMAIL_ADDRESS][PERS…" at bounding box center [724, 360] width 502 height 343
click at [828, 215] on input "[PERSON_NAME][EMAIL_ADDRESS][PERSON_NAME][DOMAIN_NAME]" at bounding box center [892, 214] width 130 height 25
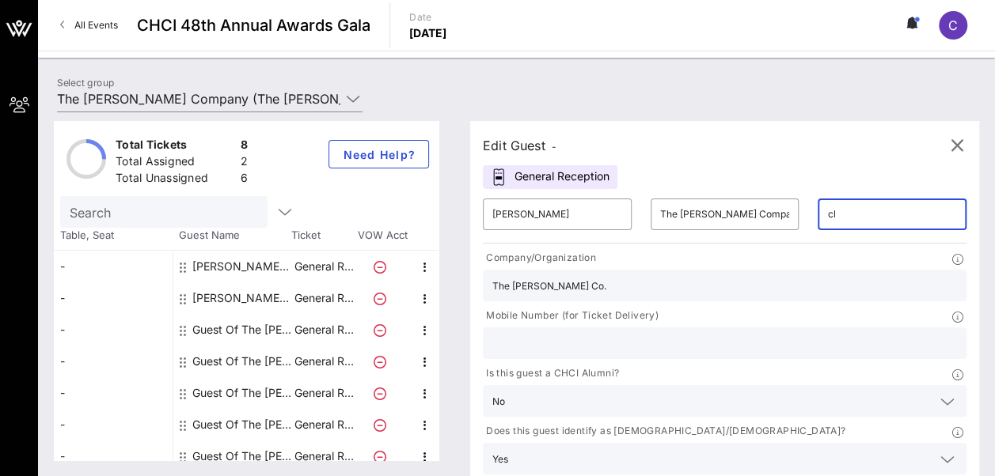
type input "c"
click at [580, 214] on input "[PERSON_NAME]" at bounding box center [557, 214] width 130 height 25
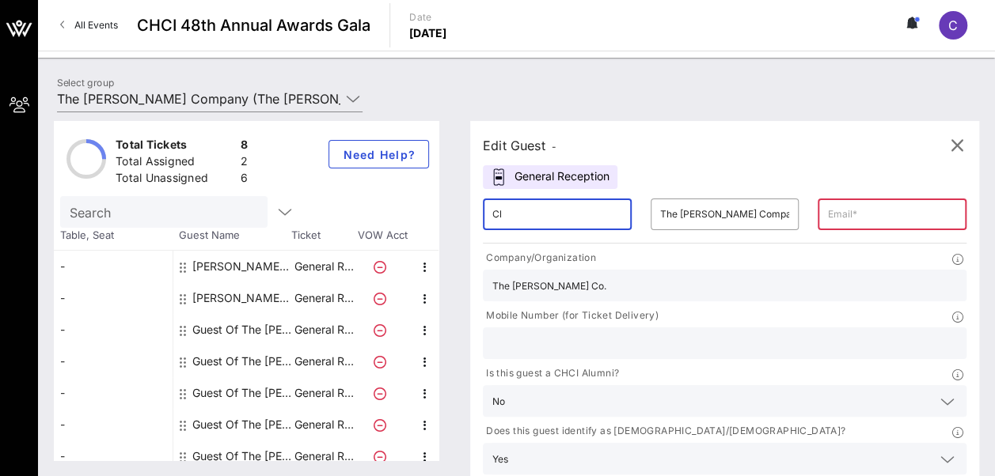
type input "C"
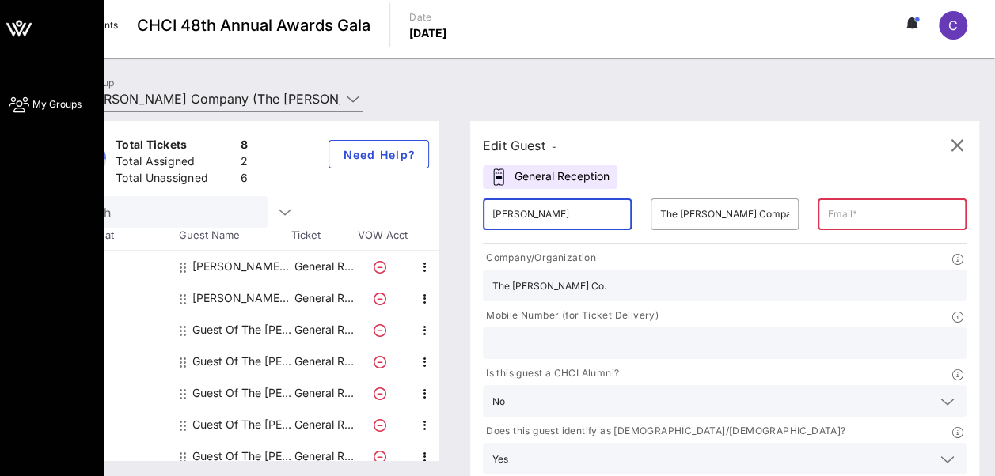
type input "[PERSON_NAME]"
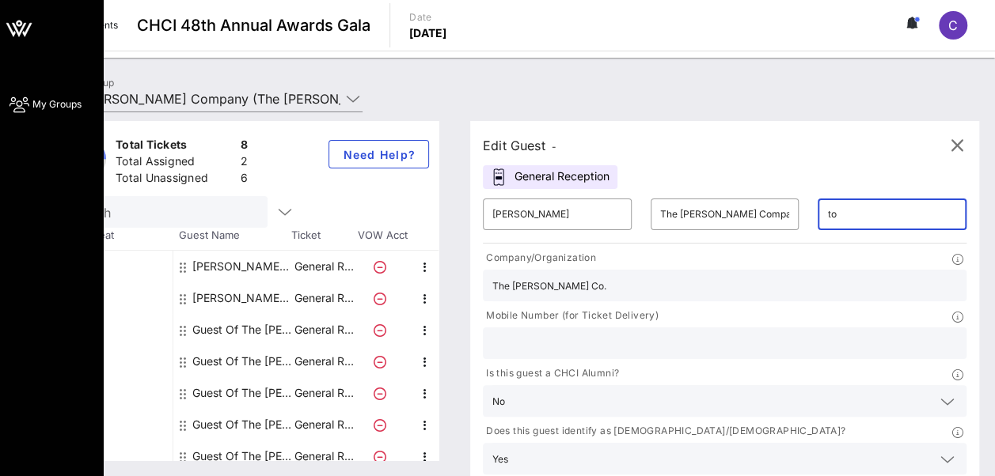
type input "[EMAIL_ADDRESS][DOMAIN_NAME]"
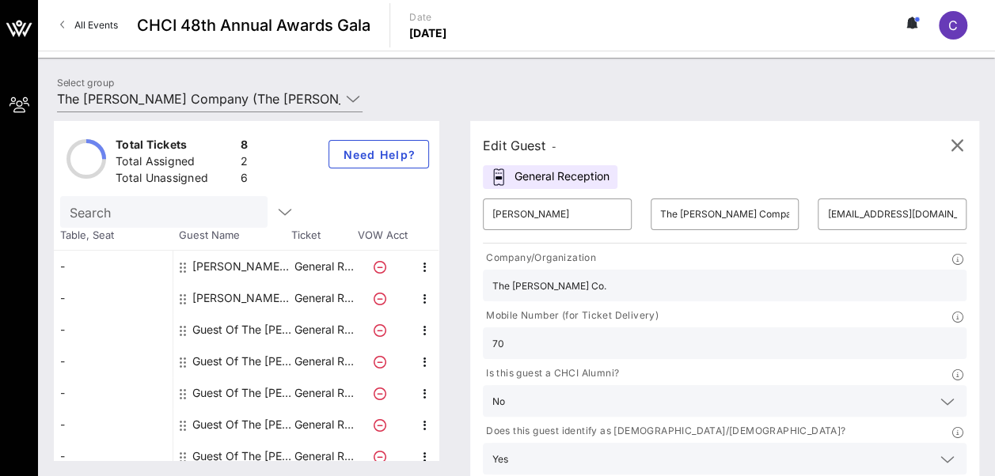
type input "7032209592"
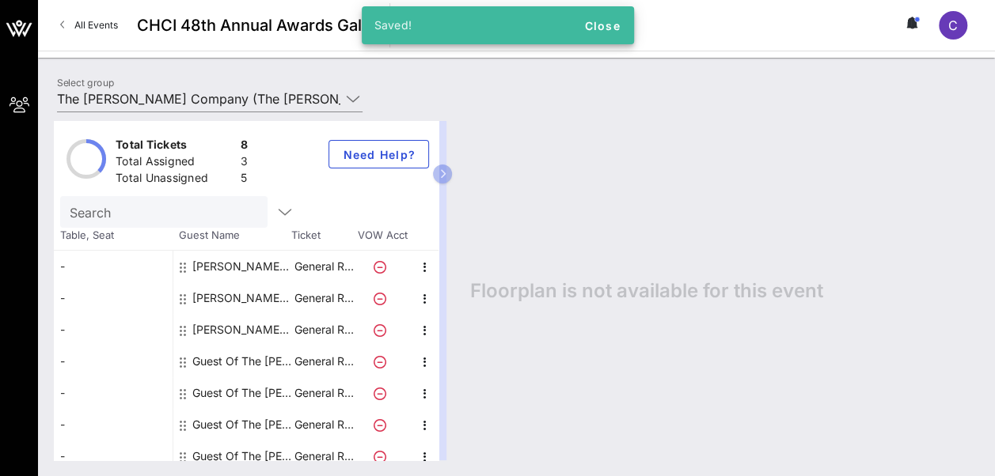
scroll to position [43, 0]
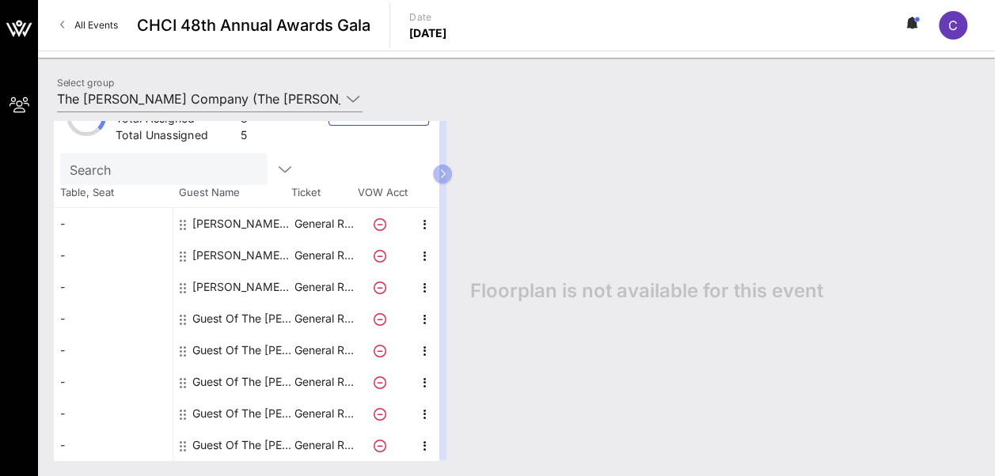
click at [235, 317] on div "Guest Of The [PERSON_NAME] Company" at bounding box center [242, 319] width 100 height 32
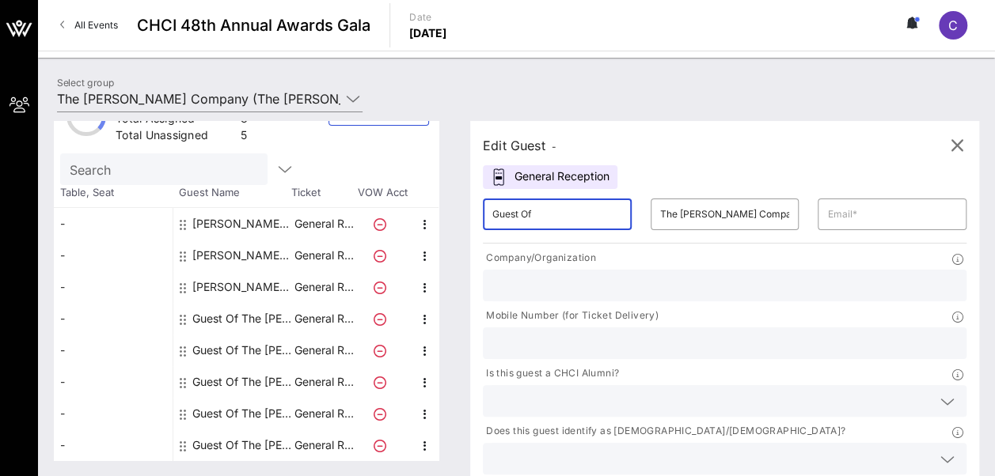
drag, startPoint x: 567, startPoint y: 210, endPoint x: 373, endPoint y: 201, distance: 193.3
click at [373, 201] on div "Total Tickets 8 Total Assigned 3 Total Unassigned 5 Need Help? Search Table, Se…" at bounding box center [516, 290] width 925 height 339
type input "[PERSON_NAME]"
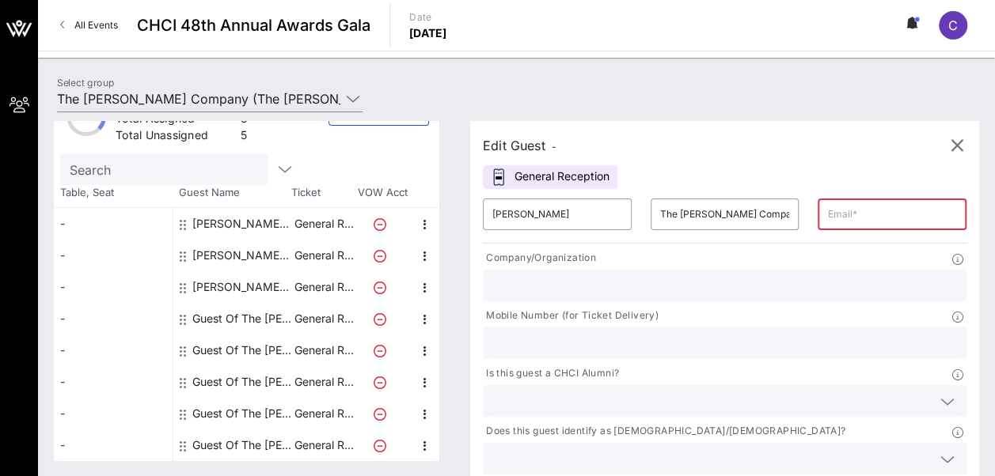
click at [827, 218] on input "text" at bounding box center [892, 214] width 130 height 25
paste input "[PERSON_NAME][EMAIL_ADDRESS][PERSON_NAME][DOMAIN_NAME]"
type input "[PERSON_NAME][EMAIL_ADDRESS][PERSON_NAME][DOMAIN_NAME]"
click at [611, 286] on input "text" at bounding box center [724, 285] width 464 height 21
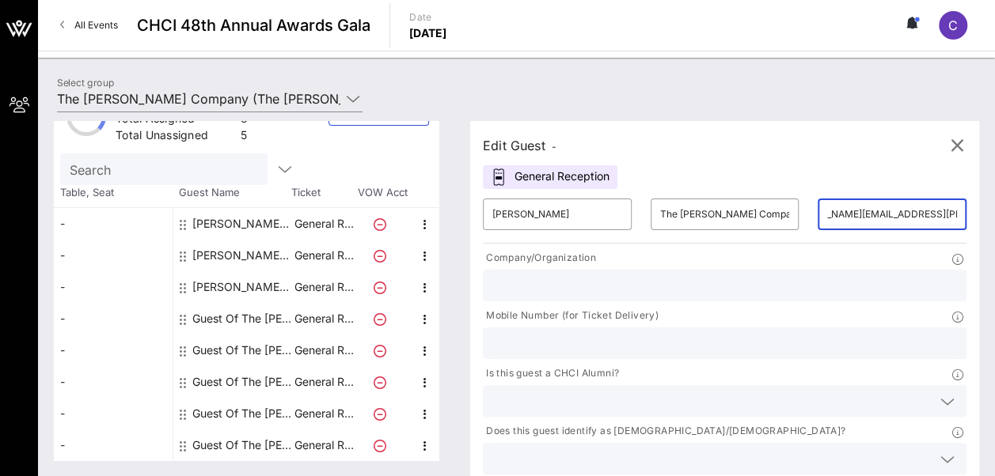
scroll to position [0, 0]
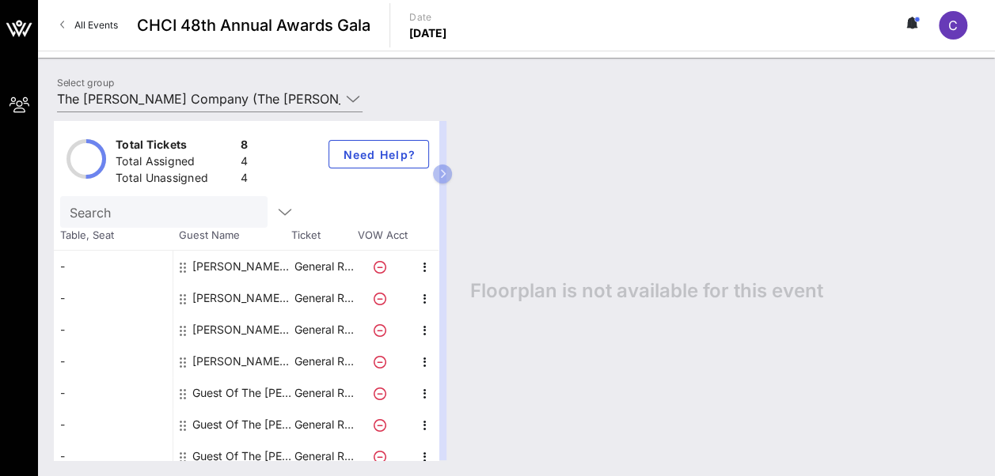
click at [230, 391] on div "Guest Of The [PERSON_NAME] Company" at bounding box center [242, 393] width 100 height 32
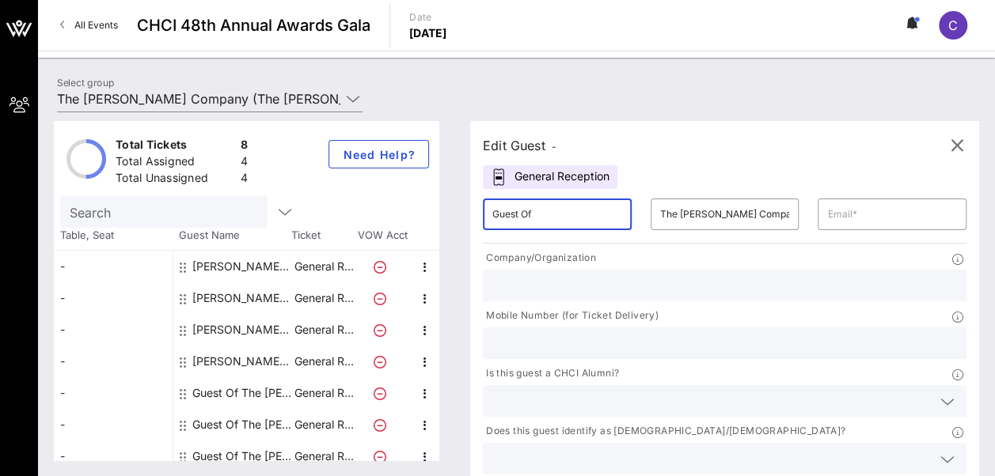
click at [560, 214] on input "Guest Of" at bounding box center [557, 214] width 130 height 25
type input "G"
type input "[PERSON_NAME]"
click at [827, 220] on input "text" at bounding box center [892, 214] width 130 height 25
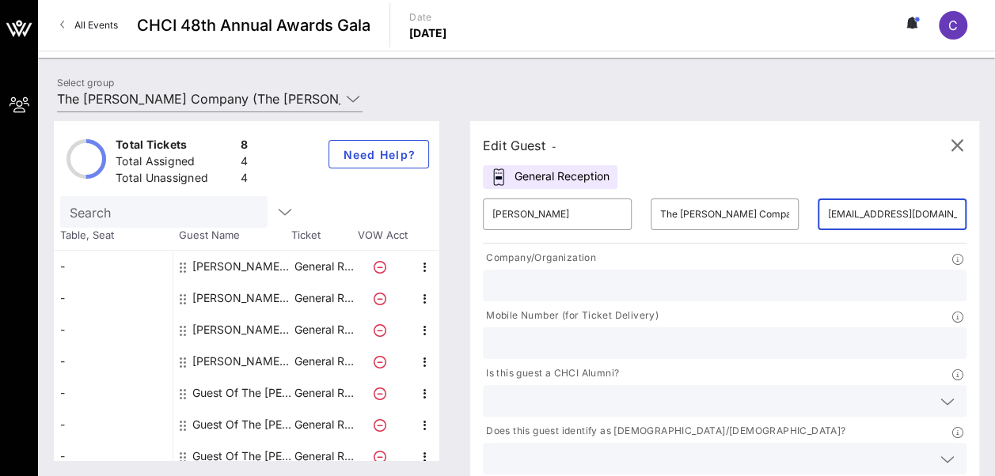
type input "[EMAIL_ADDRESS][DOMAIN_NAME]"
type input "The [PERSON_NAME] Co."
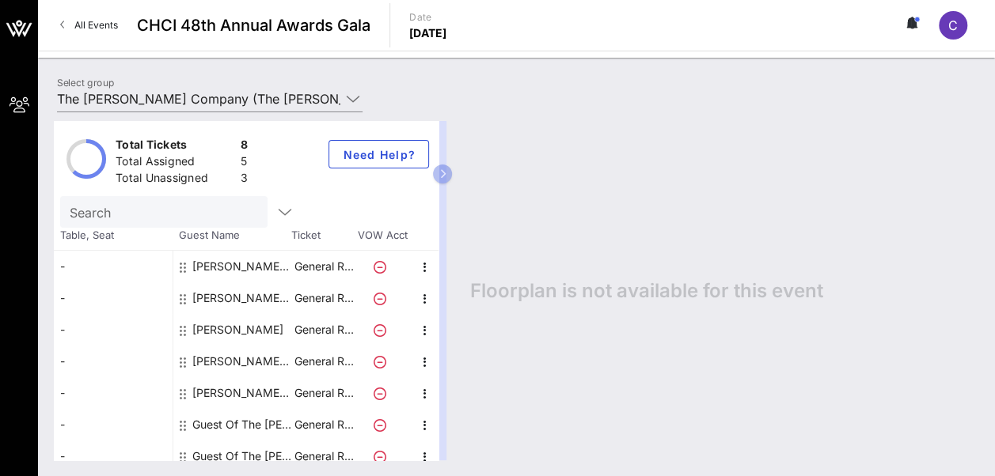
scroll to position [43, 0]
